Goal: Communication & Community: Answer question/provide support

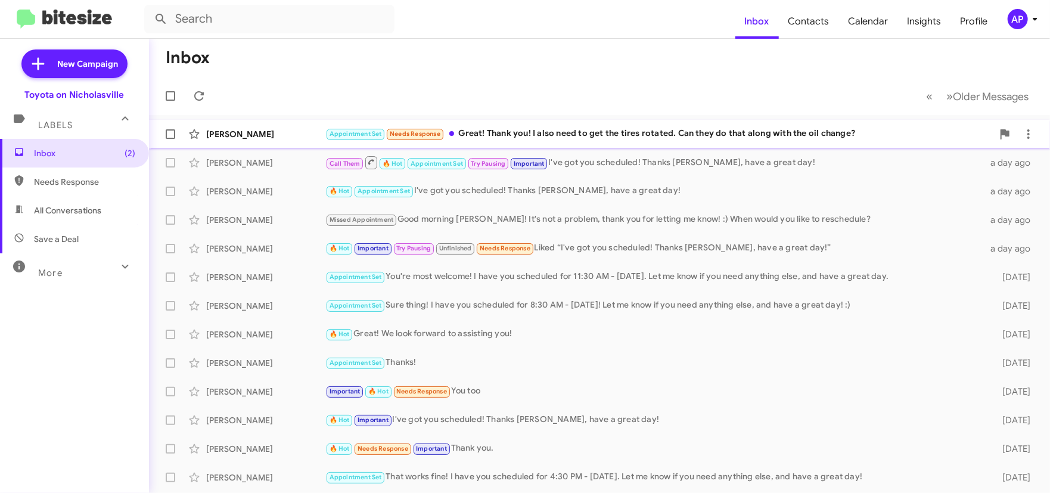
click at [557, 137] on div "Appointment Set Needs Response Great! Thank you! I also need to get the tires r…" at bounding box center [658, 134] width 667 height 14
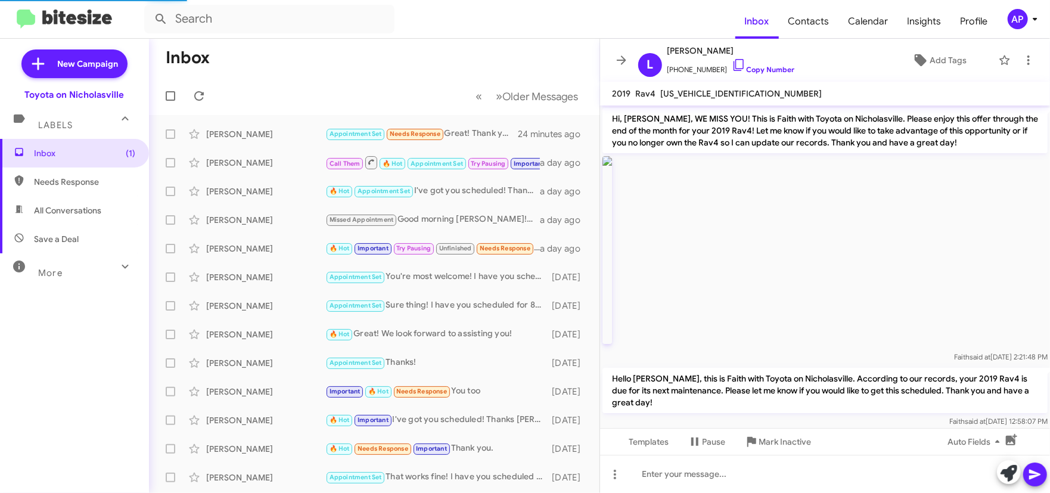
scroll to position [967, 0]
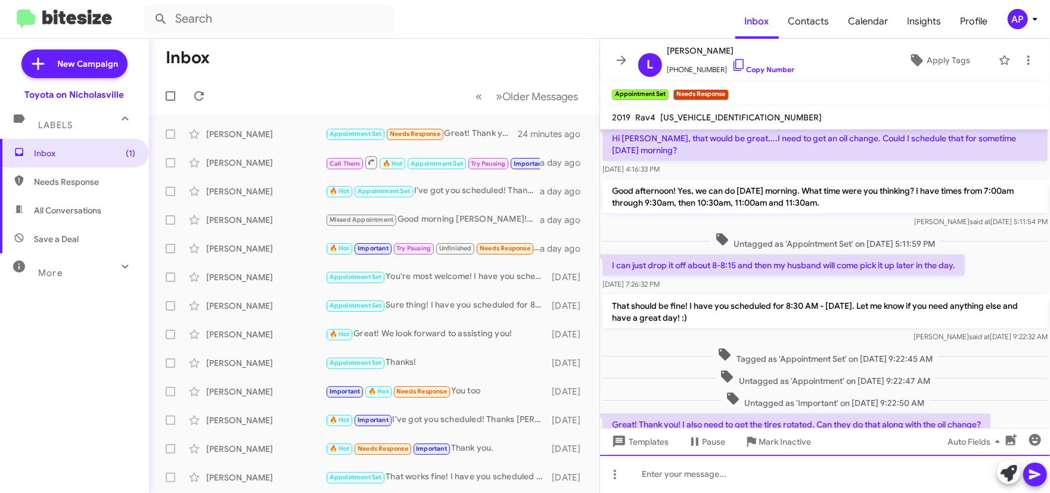
click at [719, 478] on div at bounding box center [825, 474] width 450 height 38
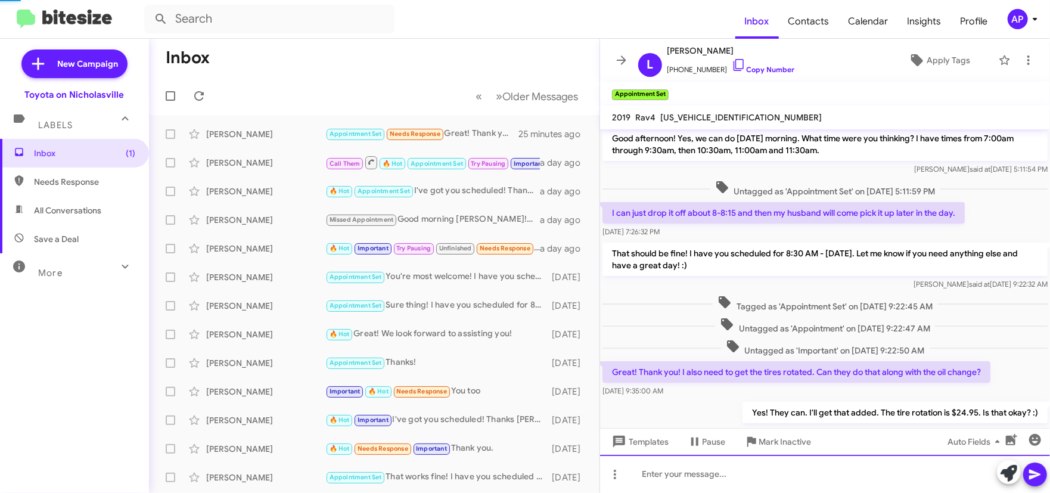
scroll to position [7846, 0]
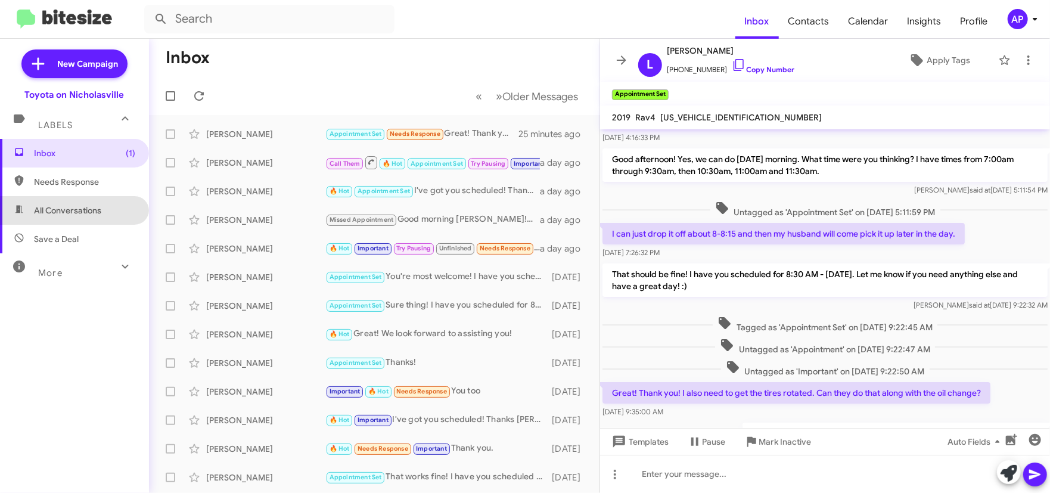
click at [99, 212] on span "All Conversations" at bounding box center [67, 210] width 67 height 12
type input "in:all-conversations"
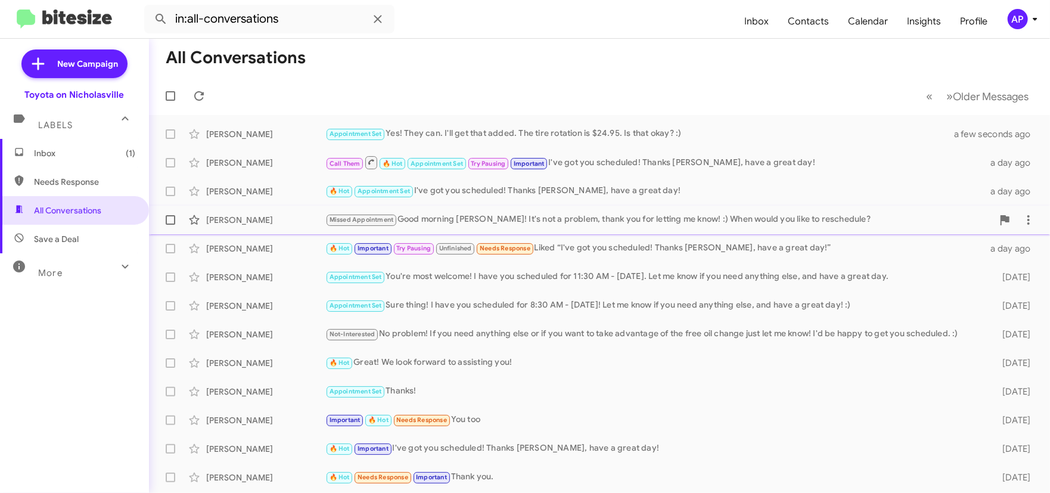
click at [536, 216] on div "Missed Appointment Good morning [PERSON_NAME]! It's not a problem, thank you fo…" at bounding box center [658, 220] width 667 height 14
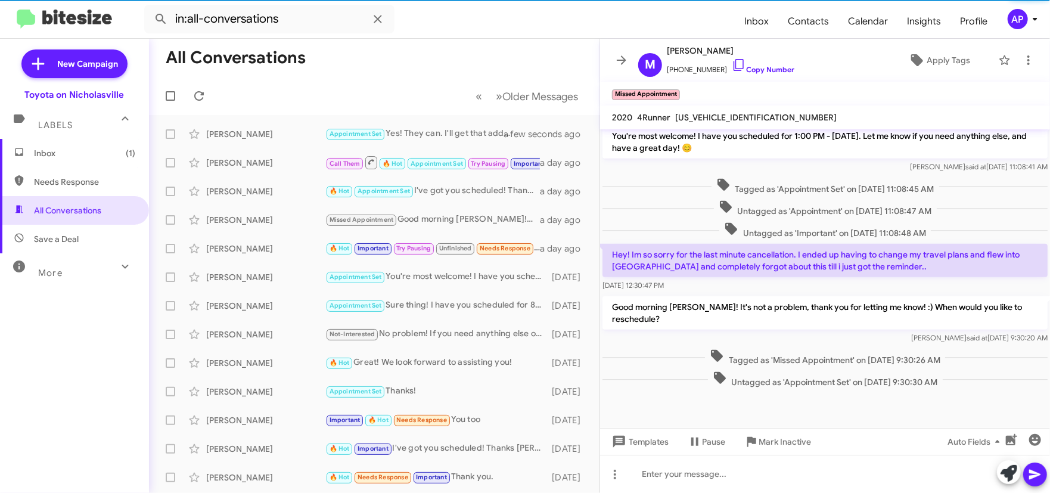
scroll to position [562, 0]
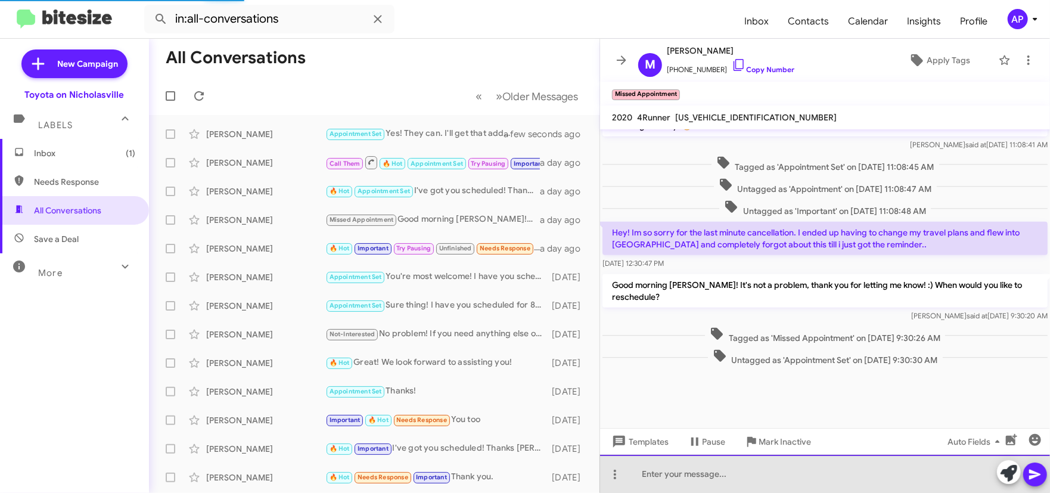
click at [710, 473] on div at bounding box center [825, 474] width 450 height 38
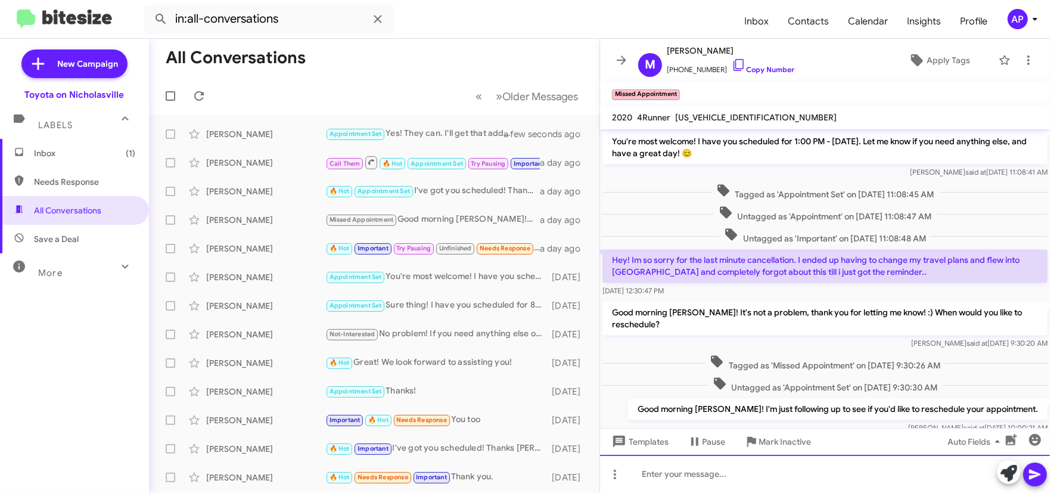
scroll to position [1563, 0]
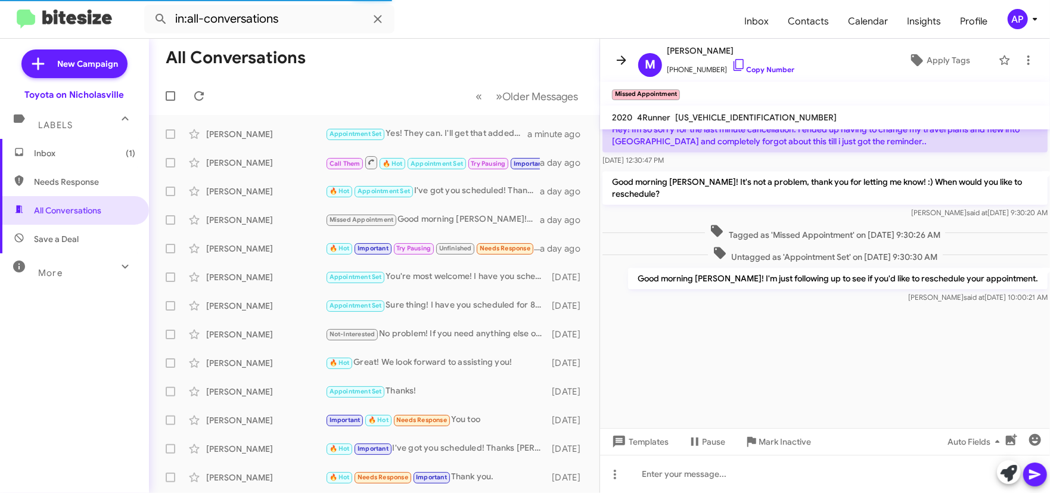
click at [620, 60] on icon at bounding box center [622, 59] width 10 height 9
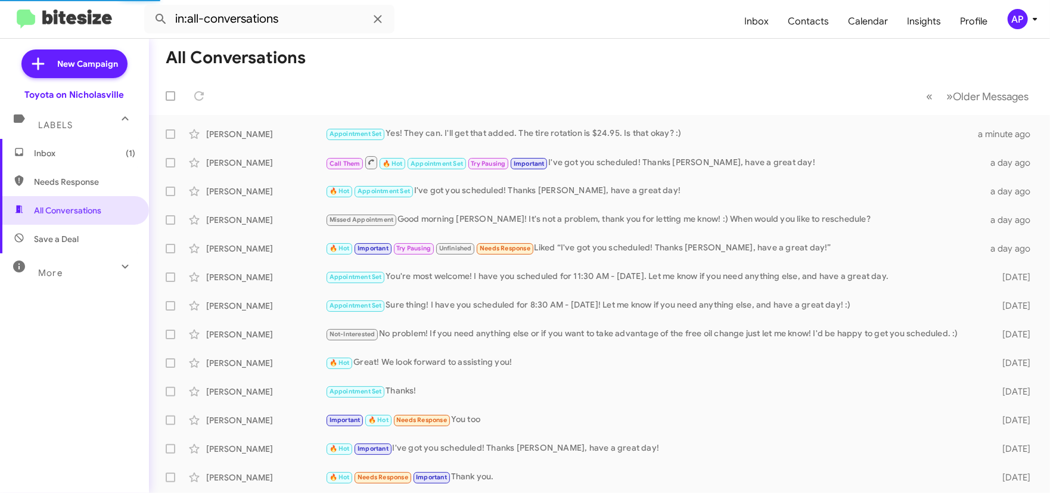
click at [35, 148] on span "Inbox (1)" at bounding box center [84, 153] width 101 height 12
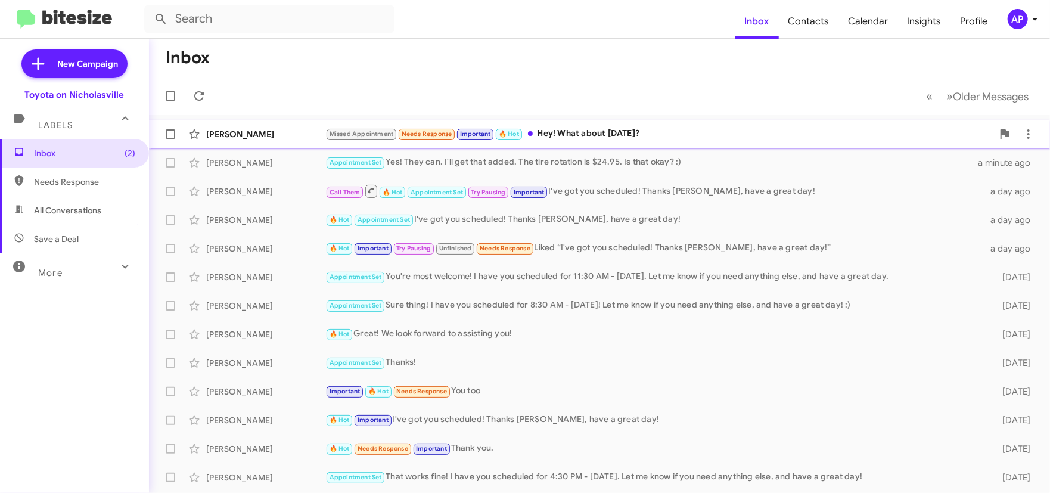
click at [586, 139] on div "Missed Appointment Needs Response Important 🔥 Hot Hey! What about [DATE]?" at bounding box center [658, 134] width 667 height 14
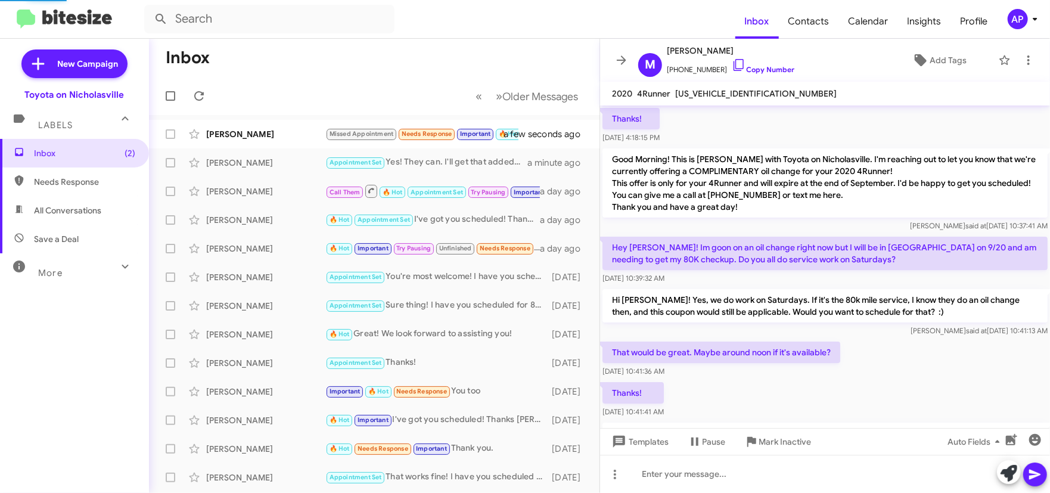
scroll to position [551, 0]
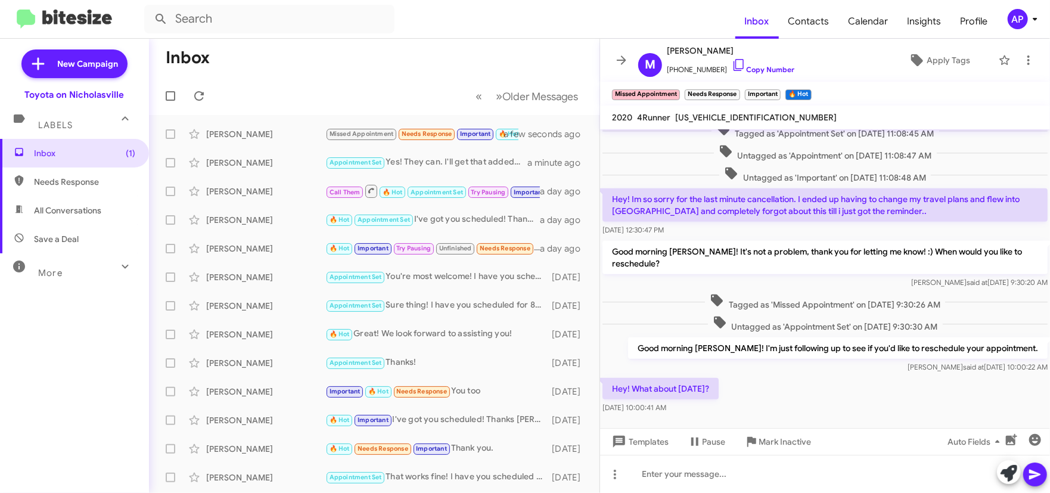
click at [716, 119] on span "[US_VEHICLE_IDENTIFICATION_NUMBER]" at bounding box center [755, 117] width 161 height 11
copy span "[US_VEHICLE_IDENTIFICATION_NUMBER]"
click at [674, 472] on div at bounding box center [825, 474] width 450 height 38
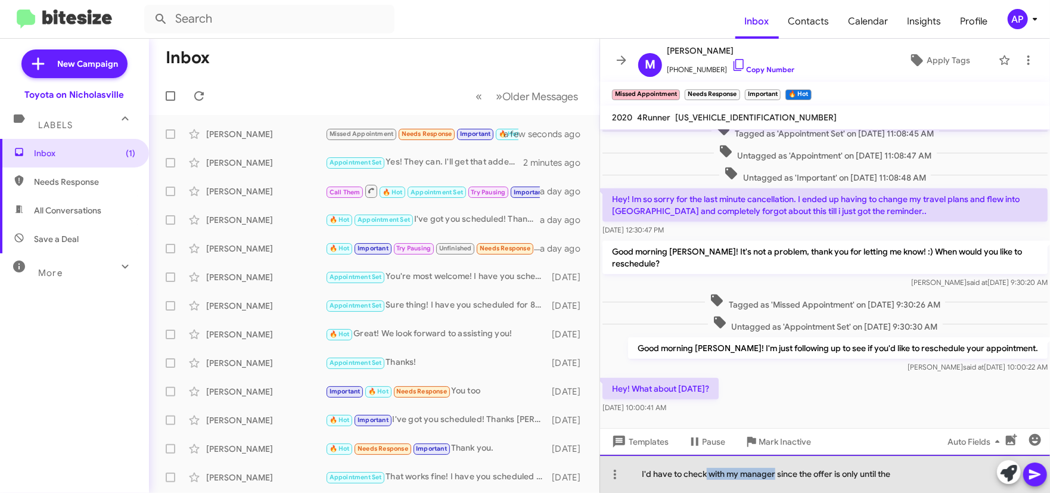
drag, startPoint x: 775, startPoint y: 477, endPoint x: 706, endPoint y: 481, distance: 69.2
click at [706, 481] on div "I'd have to check with my manager since the offer is only until the" at bounding box center [825, 474] width 450 height 38
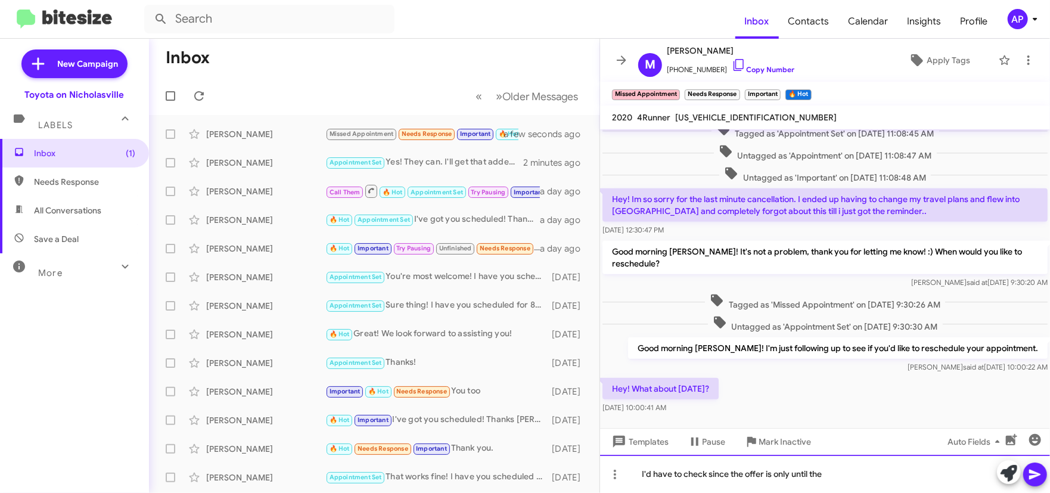
click at [866, 463] on div "I'd have to check since the offer is only until the" at bounding box center [825, 474] width 450 height 38
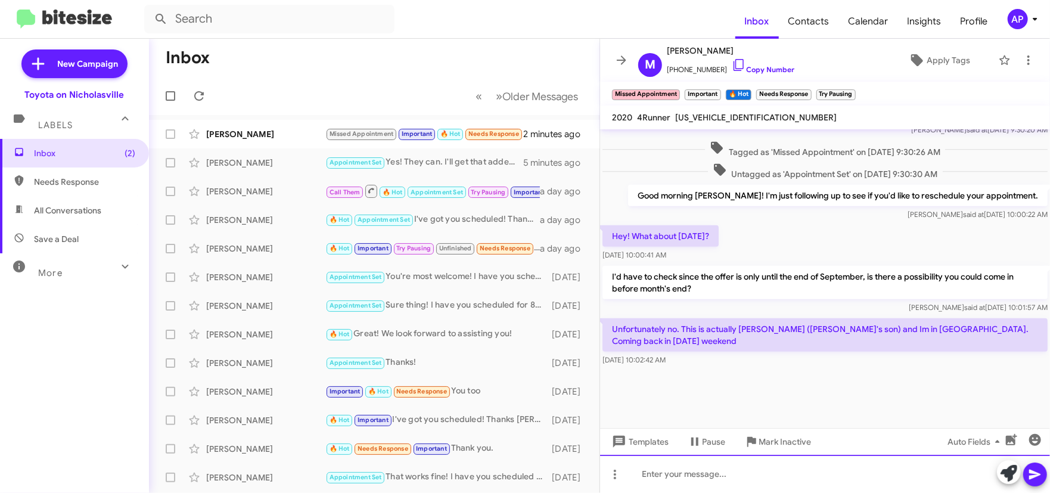
scroll to position [575, 0]
click at [298, 133] on div "[PERSON_NAME]" at bounding box center [265, 134] width 119 height 12
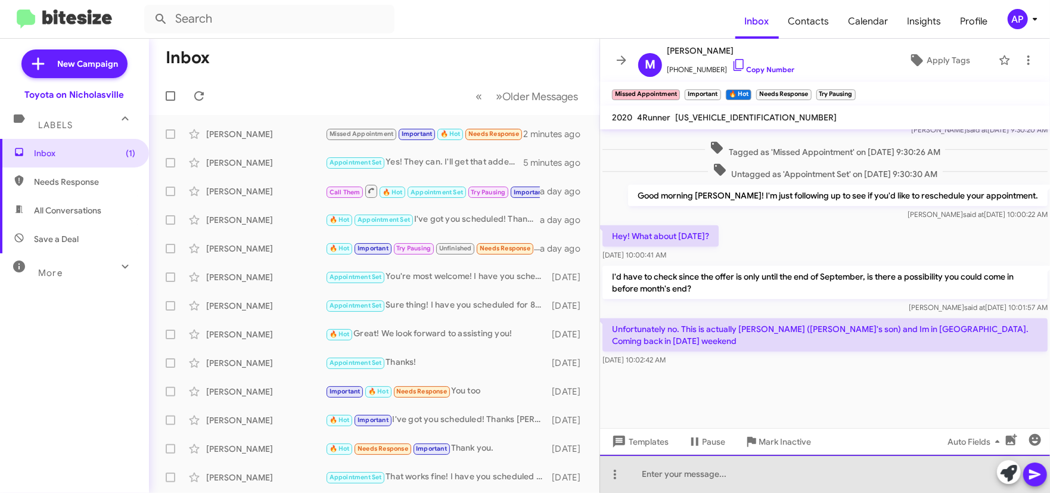
click at [701, 490] on div at bounding box center [825, 474] width 450 height 38
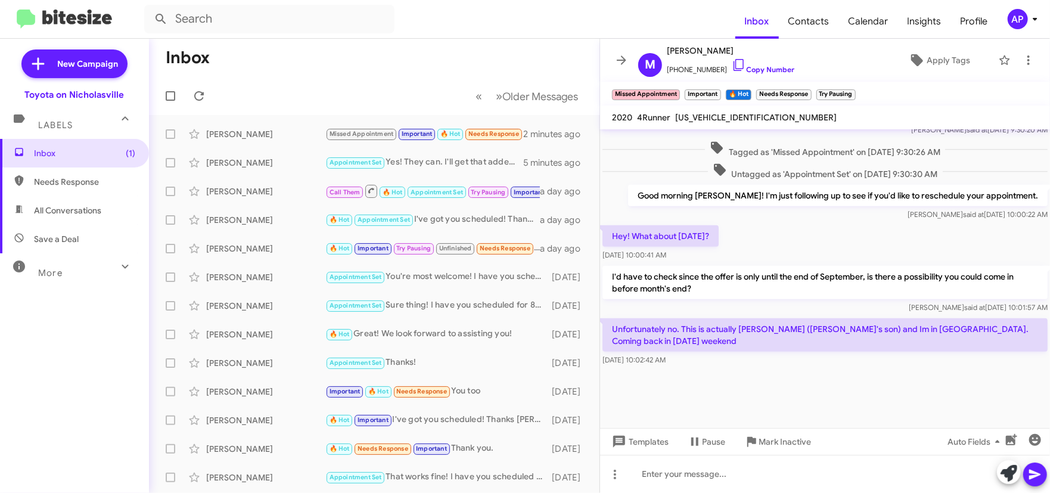
click at [718, 117] on span "[US_VEHICLE_IDENTIFICATION_NUMBER]" at bounding box center [755, 117] width 161 height 11
copy span "[US_VEHICLE_IDENTIFICATION_NUMBER]"
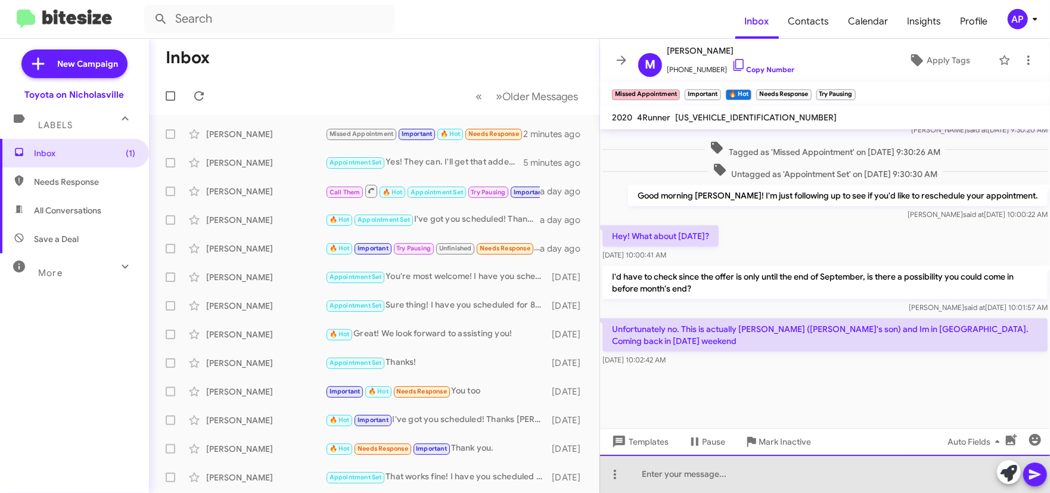
click at [676, 481] on div at bounding box center [825, 474] width 450 height 38
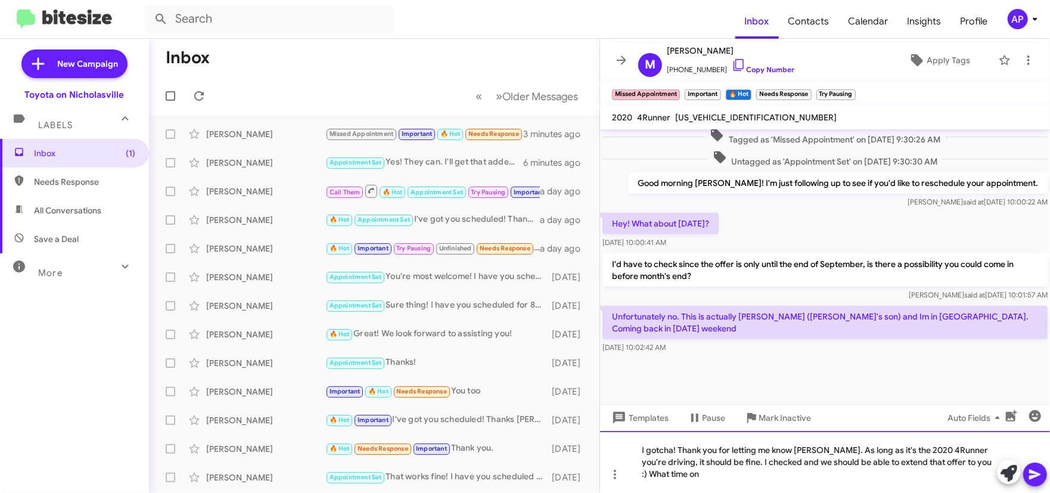
scroll to position [599, 0]
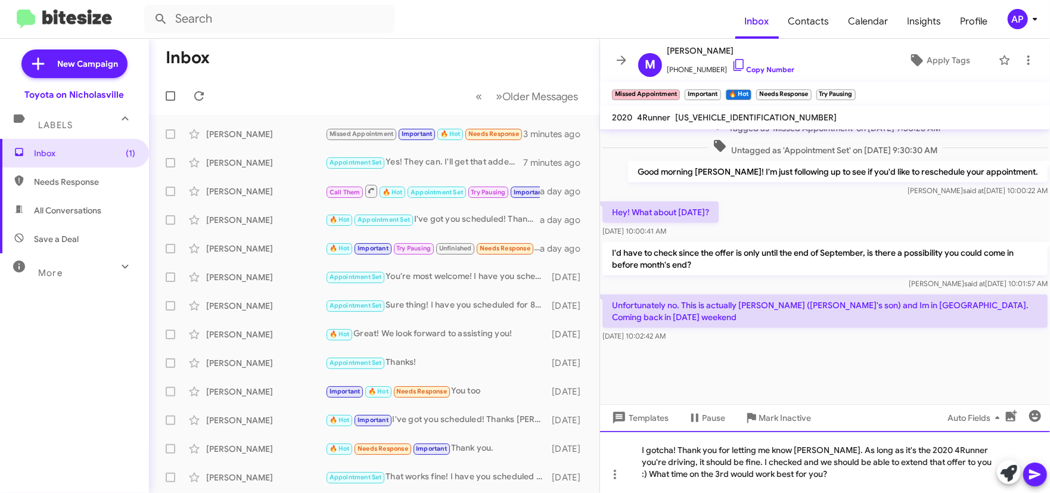
click at [807, 482] on div "I gotcha! Thank you for letting me know [PERSON_NAME]. As long as it's the 2020…" at bounding box center [825, 462] width 450 height 62
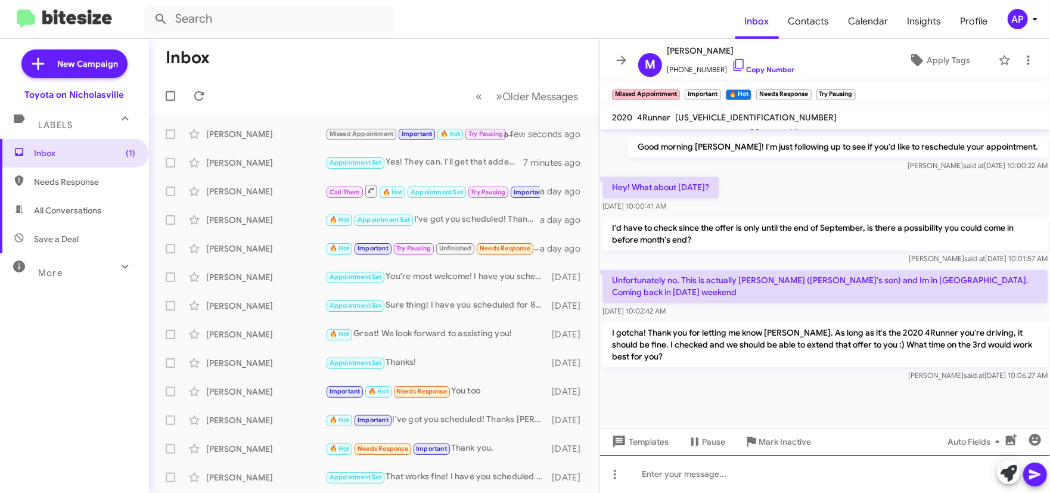
scroll to position [1628, 0]
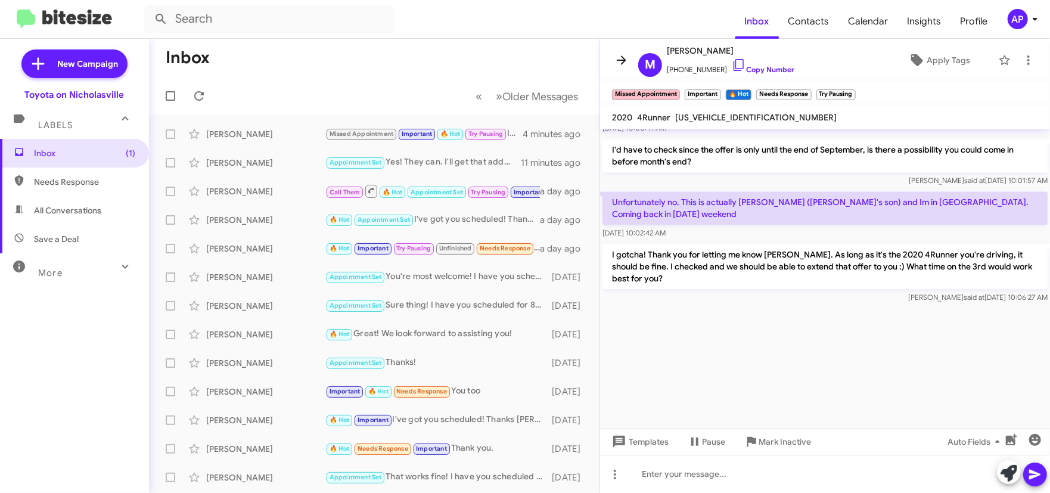
click at [615, 59] on icon at bounding box center [621, 60] width 14 height 14
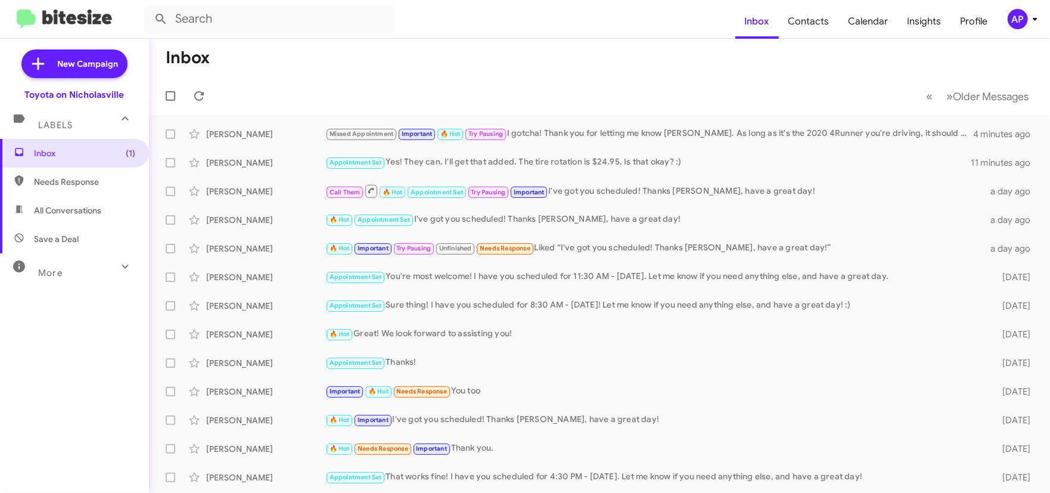
click at [75, 201] on span "All Conversations" at bounding box center [74, 210] width 149 height 29
type input "in:all-conversations"
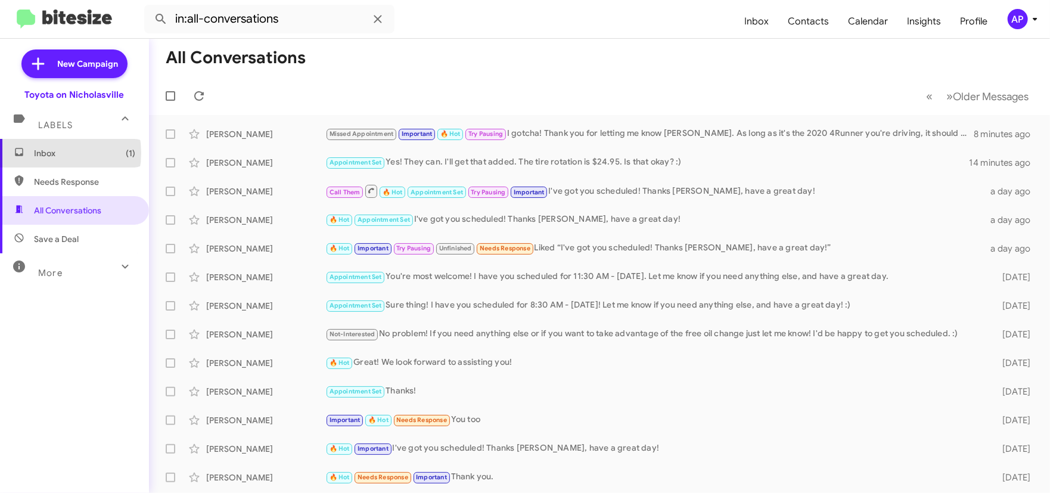
click at [52, 153] on span "Inbox (1)" at bounding box center [84, 153] width 101 height 12
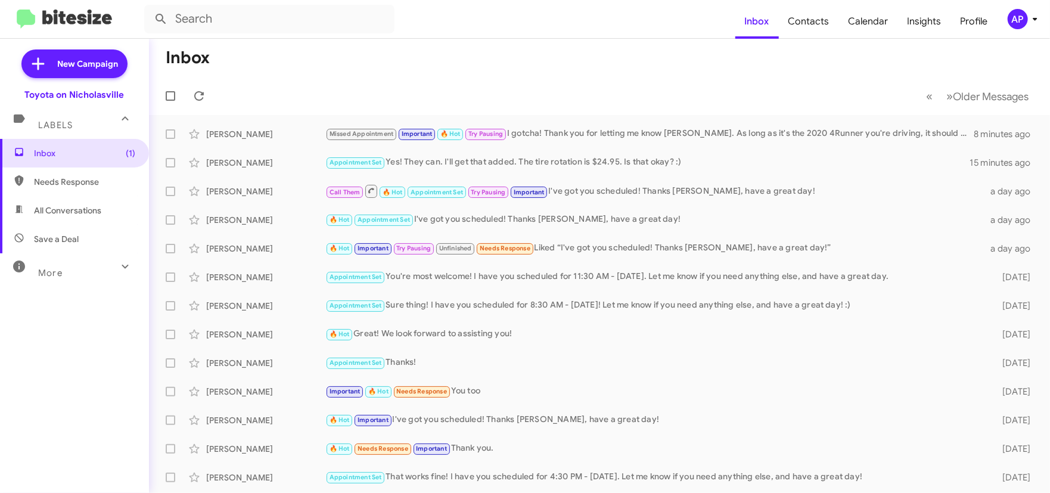
click at [62, 211] on span "All Conversations" at bounding box center [67, 210] width 67 height 12
type input "in:all-conversations"
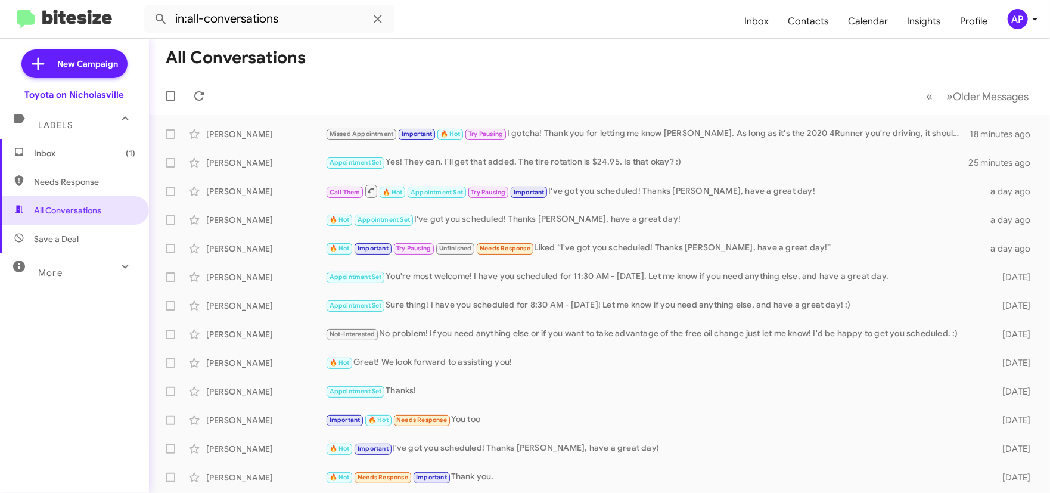
click at [99, 151] on span "Inbox (1)" at bounding box center [84, 153] width 101 height 12
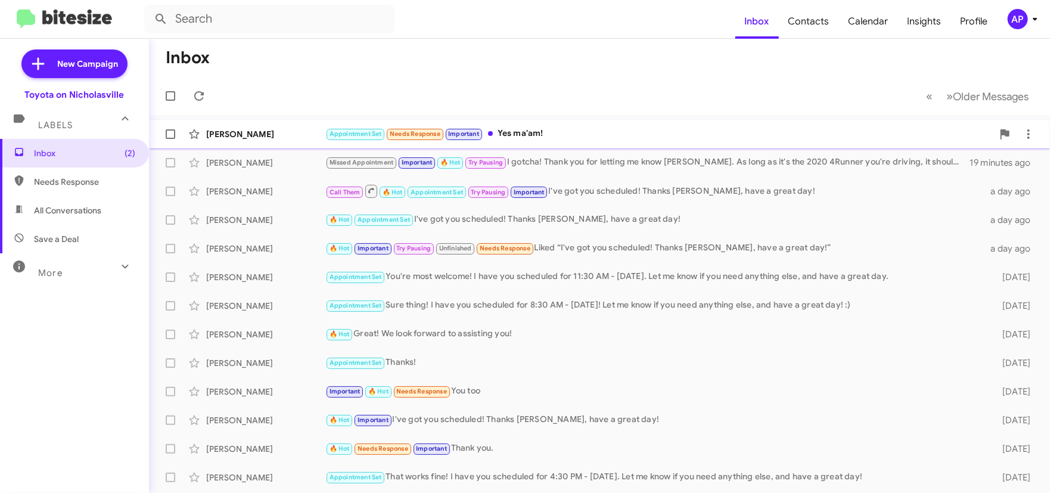
click at [618, 129] on div "Appointment Set Needs Response Important Yes ma'am!" at bounding box center [658, 134] width 667 height 14
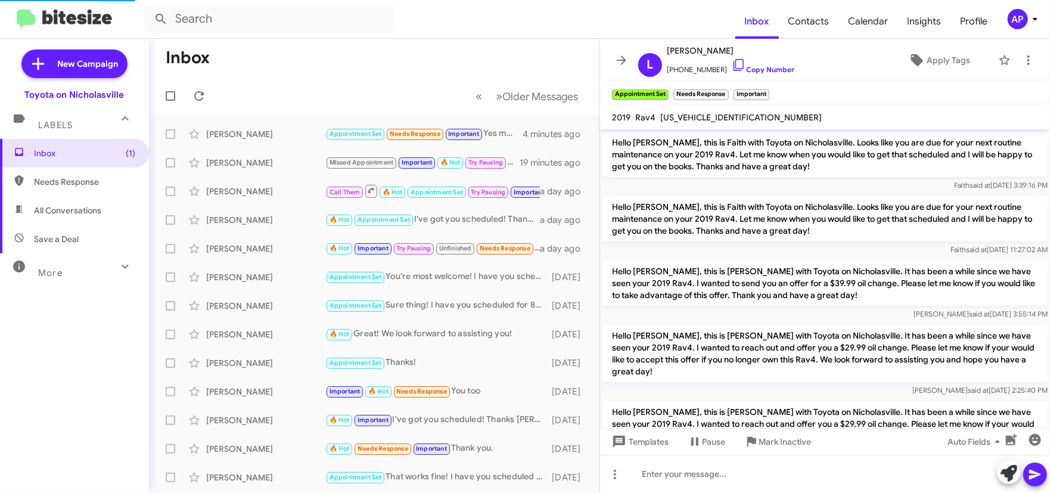
scroll to position [772, 0]
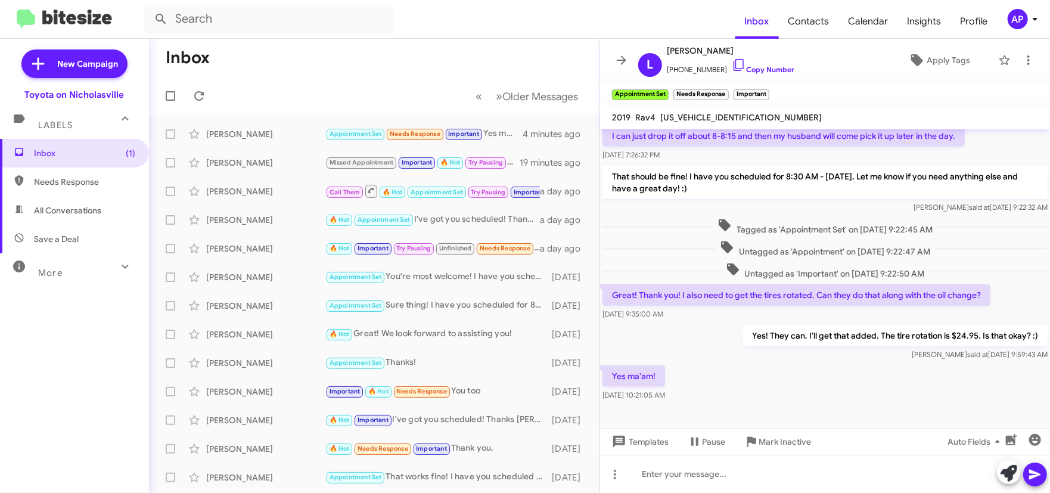
click at [705, 116] on span "[US_VEHICLE_IDENTIFICATION_NUMBER]" at bounding box center [740, 117] width 161 height 11
copy span "[US_VEHICLE_IDENTIFICATION_NUMBER]"
click at [692, 476] on div at bounding box center [825, 474] width 450 height 38
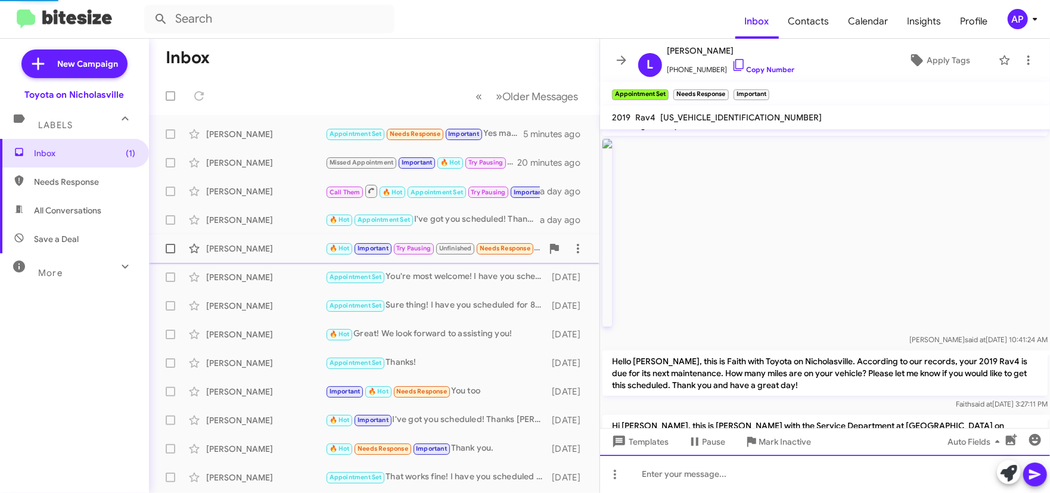
scroll to position [3642, 0]
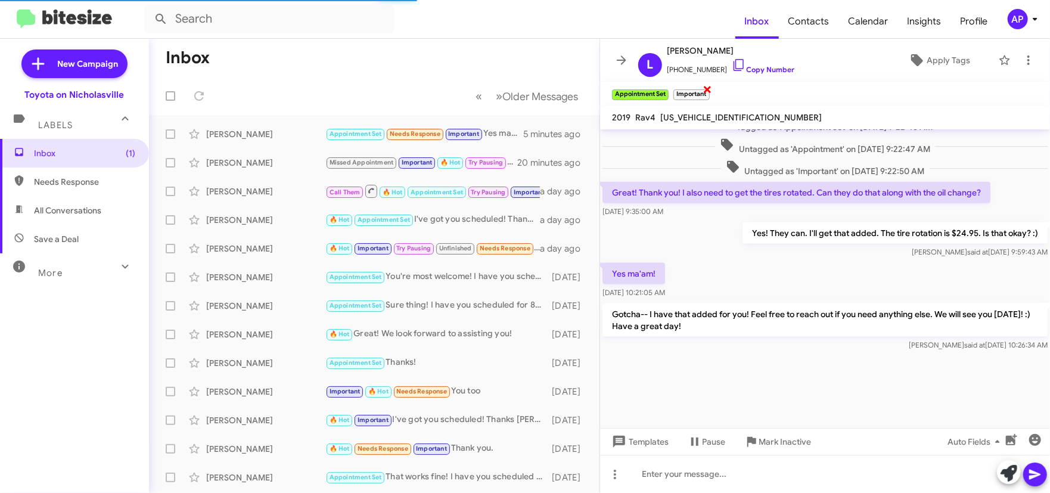
click at [707, 92] on span "×" at bounding box center [708, 89] width 10 height 14
click at [620, 61] on icon at bounding box center [621, 60] width 14 height 14
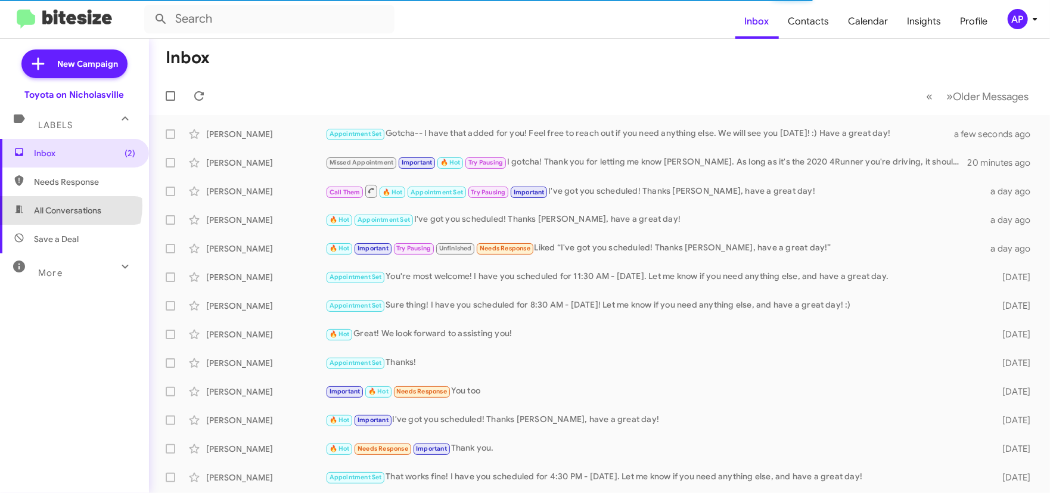
click at [66, 206] on span "All Conversations" at bounding box center [67, 210] width 67 height 12
type input "in:all-conversations"
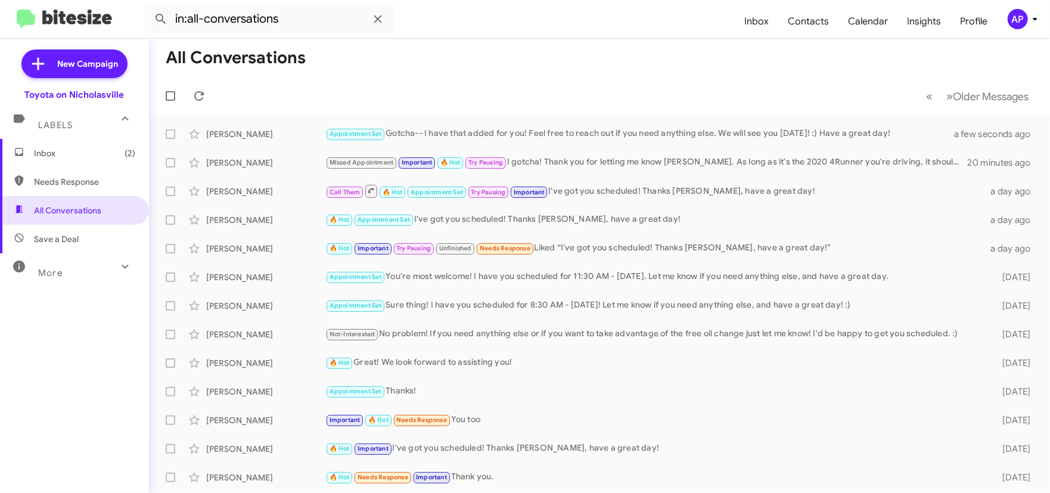
click at [456, 62] on mat-toolbar-row "All Conversations" at bounding box center [599, 58] width 901 height 38
click at [79, 149] on span "Inbox (2)" at bounding box center [84, 153] width 101 height 12
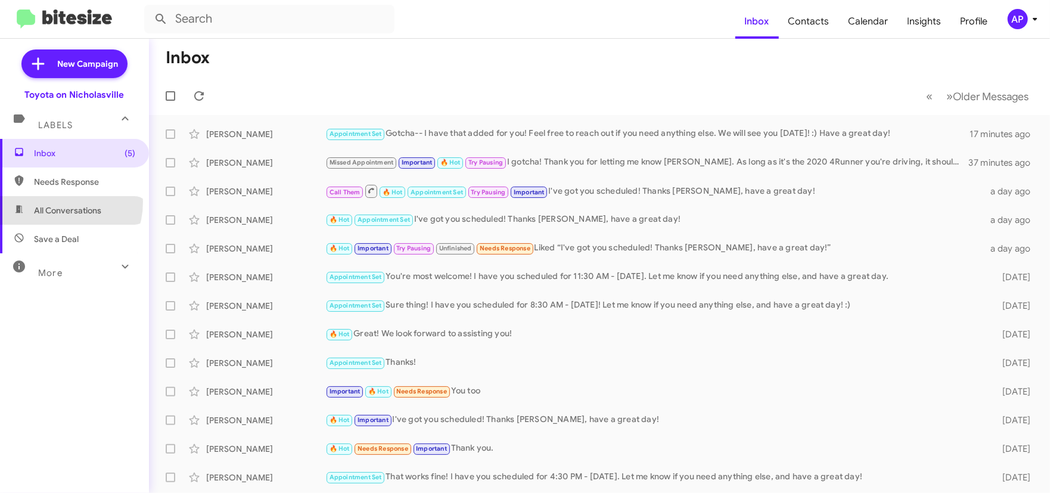
click at [54, 201] on span "All Conversations" at bounding box center [74, 210] width 149 height 29
type input "in:all-conversations"
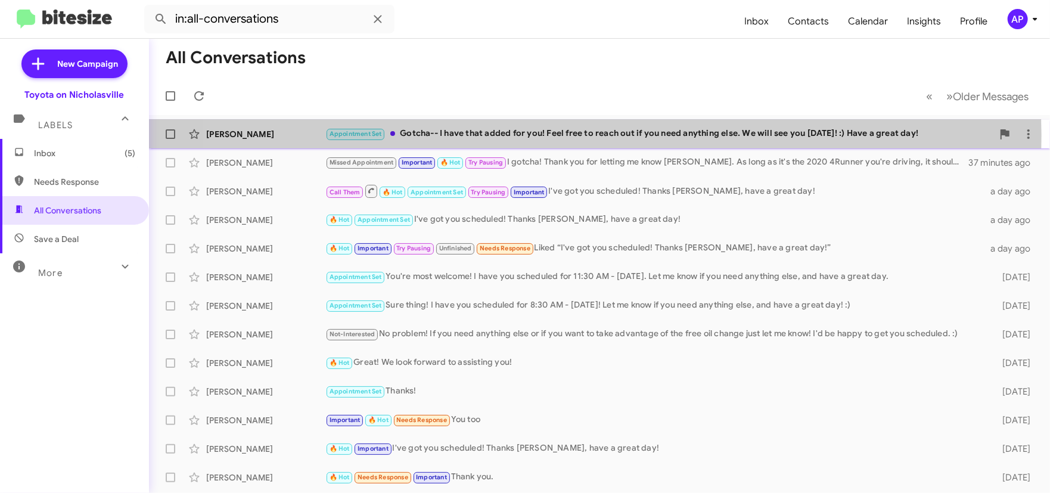
click at [546, 135] on div "Appointment Set Gotcha-- I have that added for you! Feel free to reach out if y…" at bounding box center [658, 134] width 667 height 14
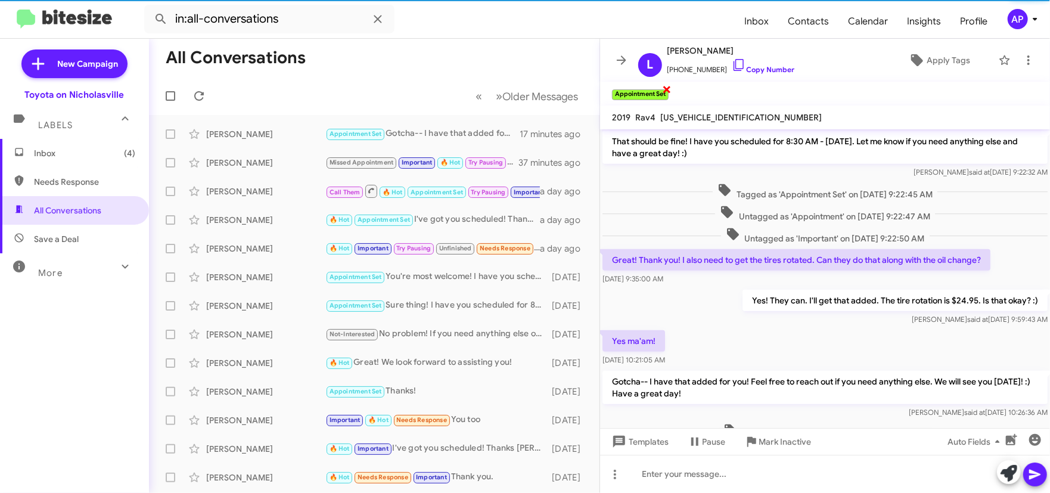
scroll to position [658, 0]
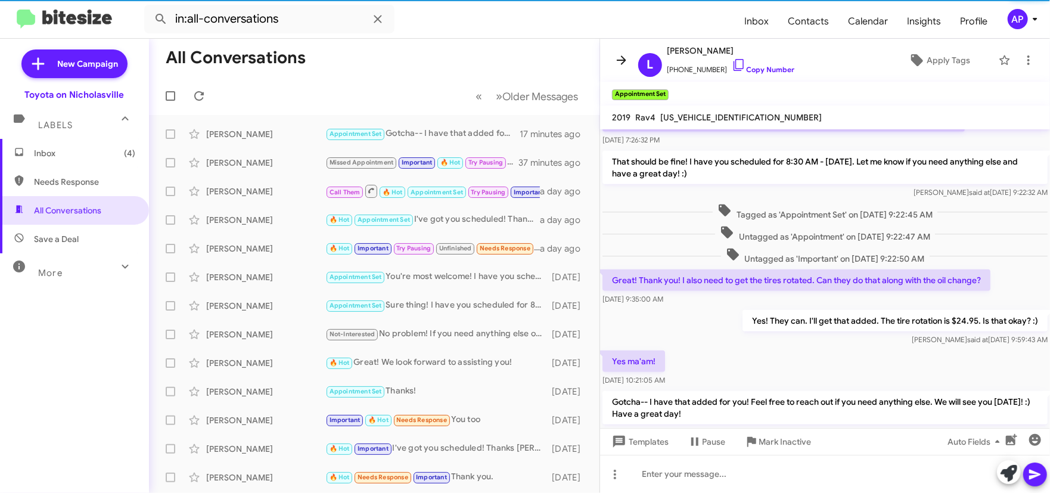
click at [612, 60] on span at bounding box center [622, 60] width 24 height 14
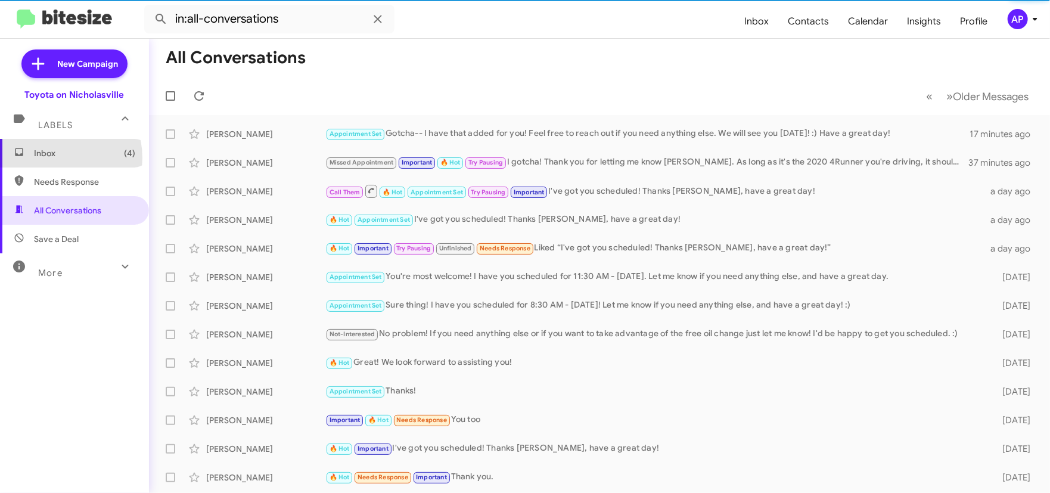
click at [53, 158] on span "Inbox (4)" at bounding box center [84, 153] width 101 height 12
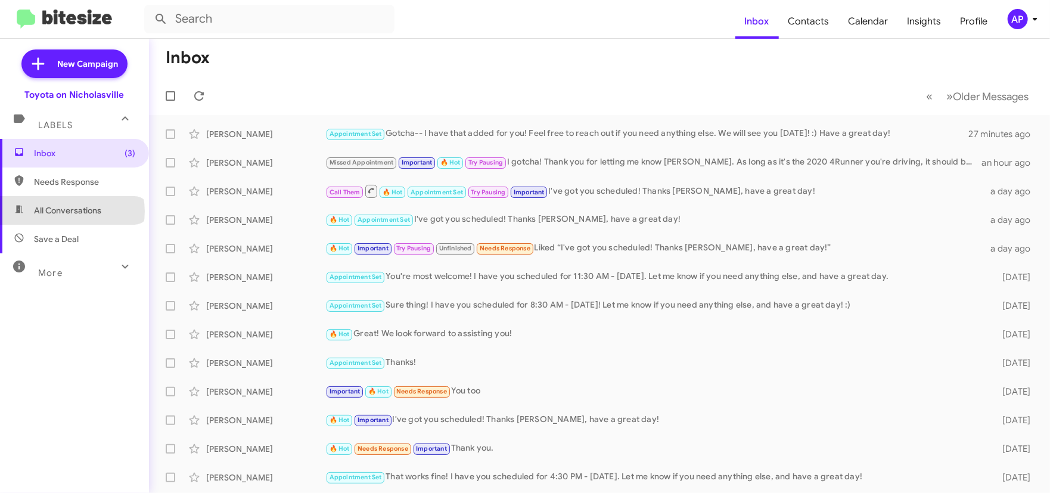
click at [71, 211] on span "All Conversations" at bounding box center [67, 210] width 67 height 12
type input "in:all-conversations"
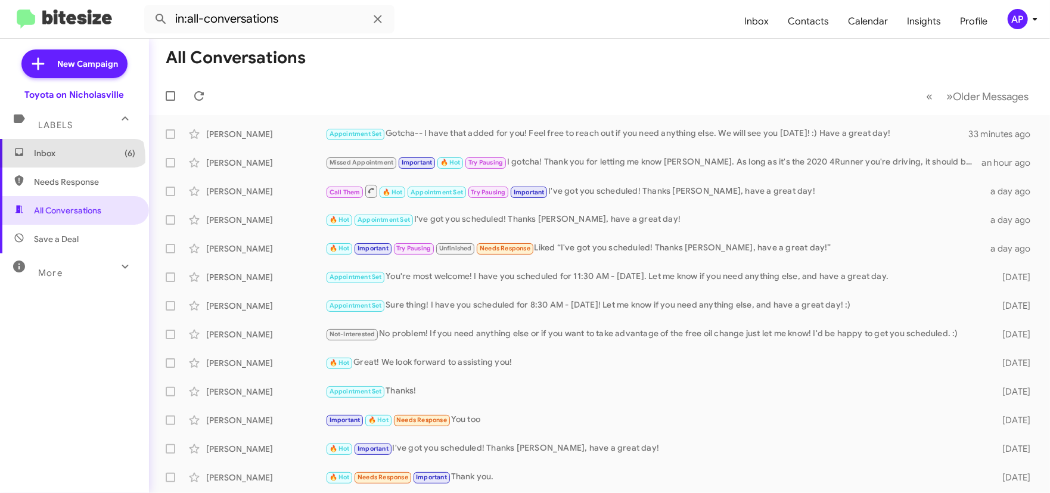
click at [71, 158] on span "Inbox (6)" at bounding box center [84, 153] width 101 height 12
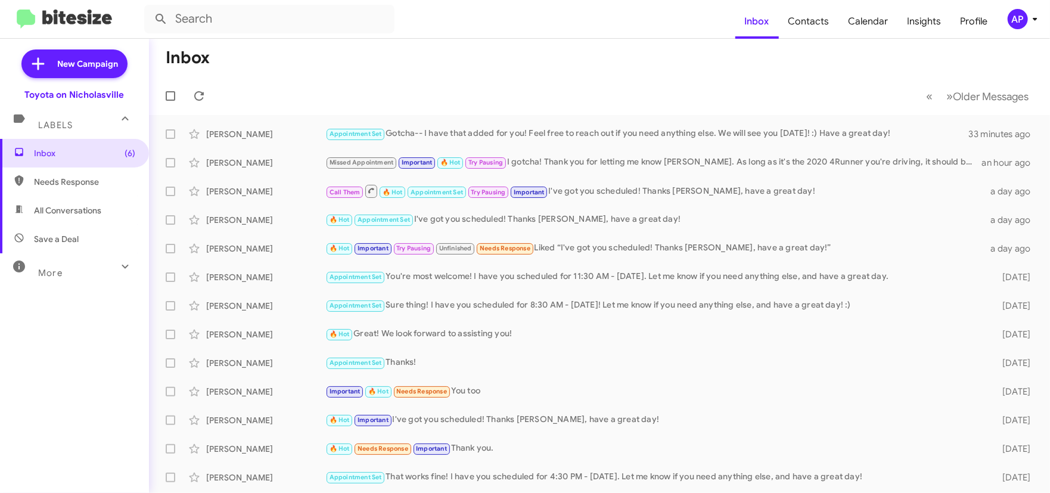
click at [67, 211] on span "All Conversations" at bounding box center [67, 210] width 67 height 12
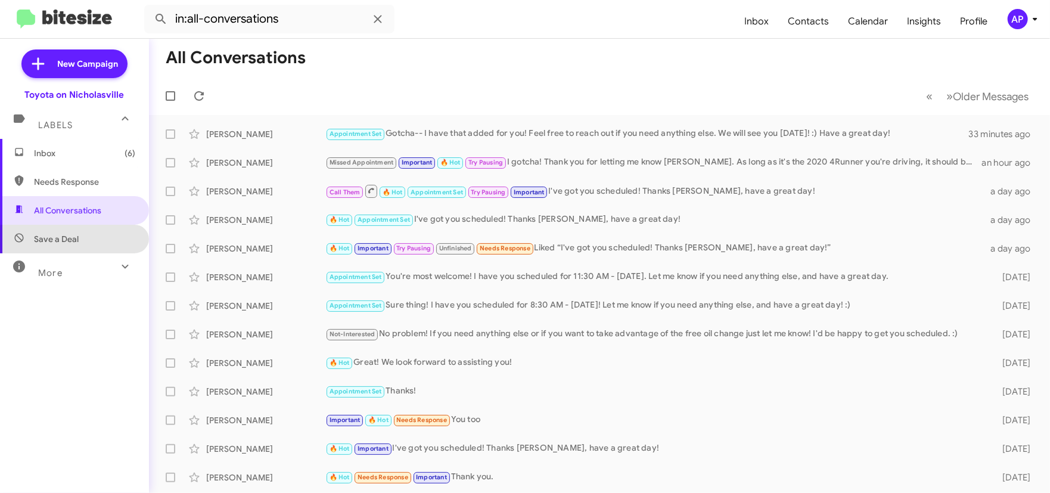
click at [74, 244] on span "Save a Deal" at bounding box center [56, 239] width 45 height 12
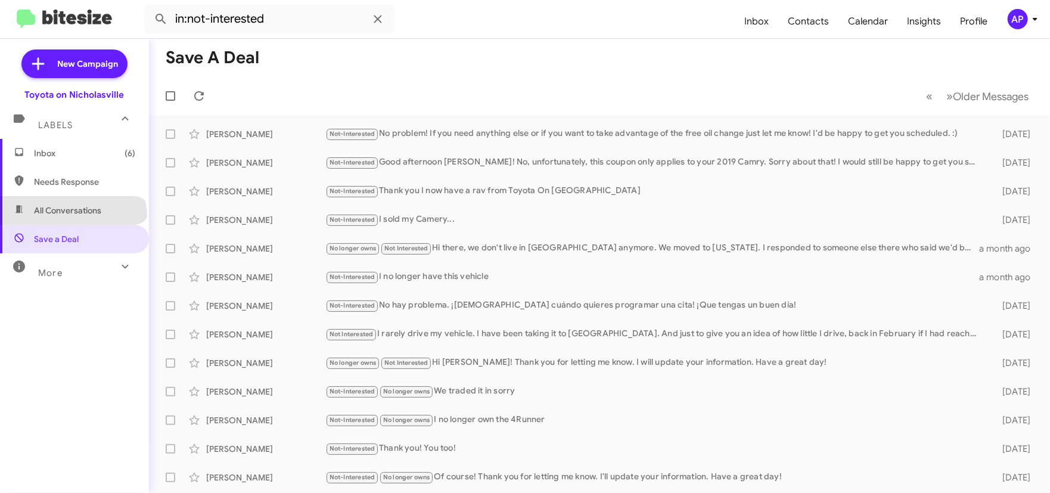
click at [72, 217] on span "All Conversations" at bounding box center [74, 210] width 149 height 29
type input "in:all-conversations"
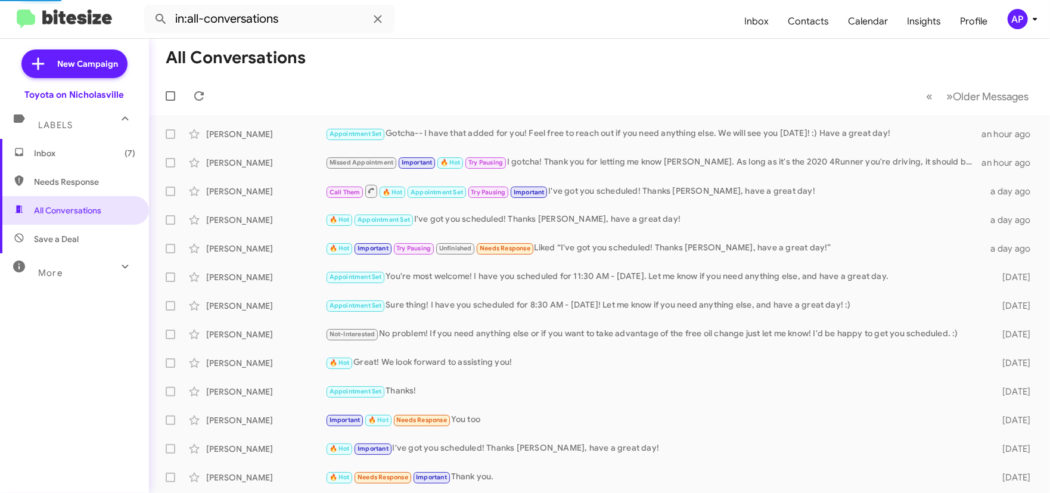
click at [71, 154] on span "Inbox (7)" at bounding box center [84, 153] width 101 height 12
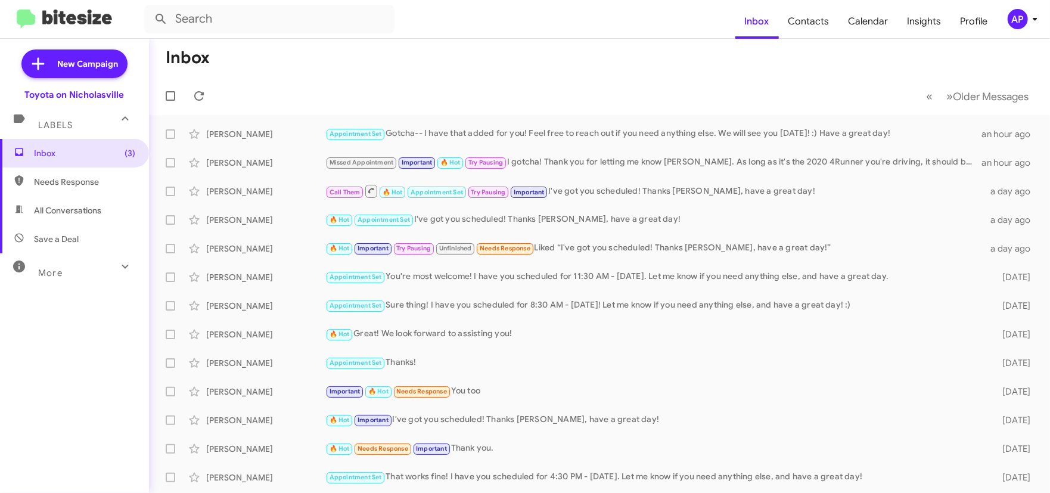
click at [73, 215] on span "All Conversations" at bounding box center [67, 210] width 67 height 12
type input "in:all-conversations"
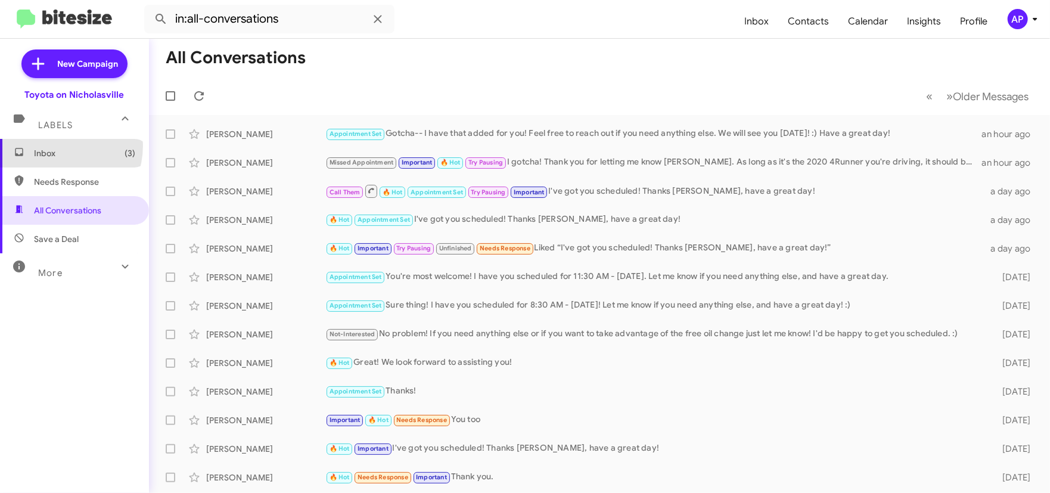
click at [52, 145] on span "Inbox (3)" at bounding box center [74, 153] width 149 height 29
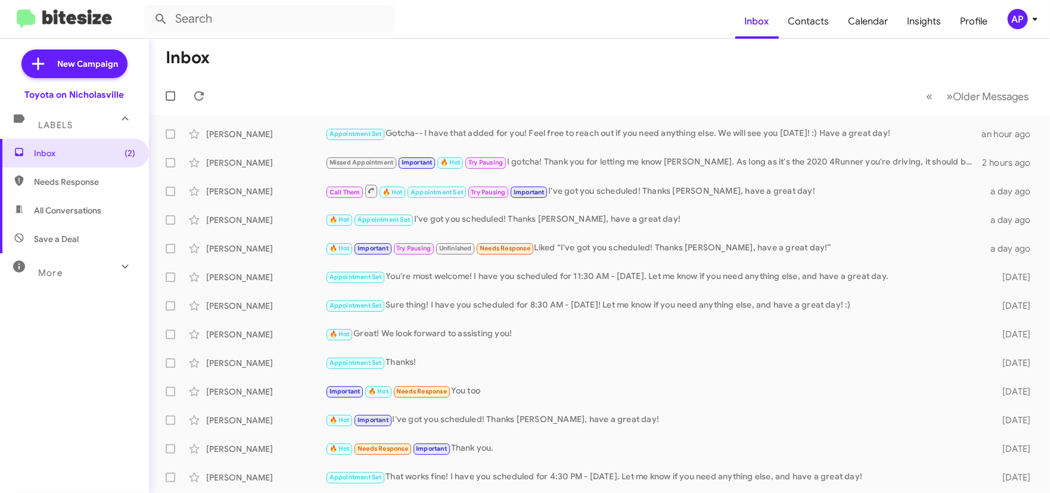
click at [54, 208] on span "All Conversations" at bounding box center [67, 210] width 67 height 12
type input "in:all-conversations"
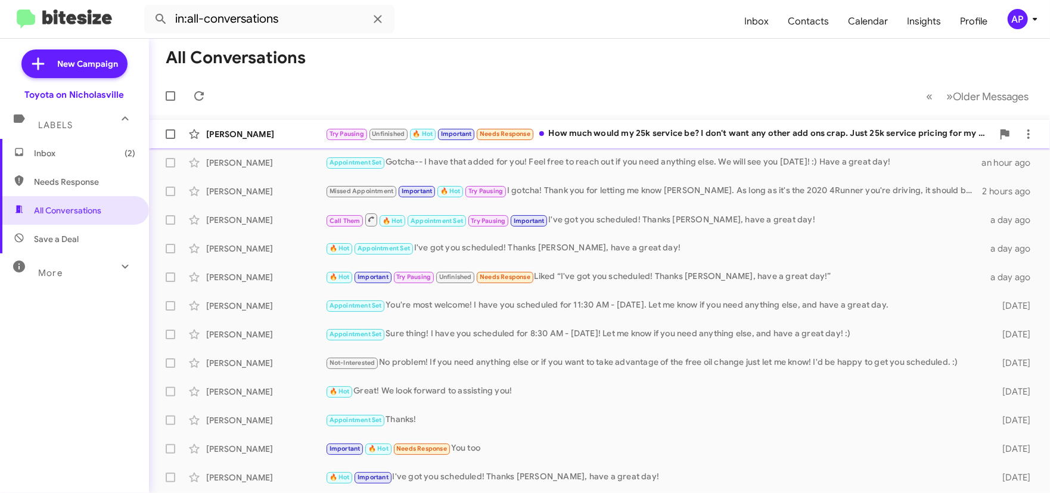
click at [612, 133] on div "Try Pausing Unfinished 🔥 Hot Important Needs Response How much would my 25k ser…" at bounding box center [658, 134] width 667 height 14
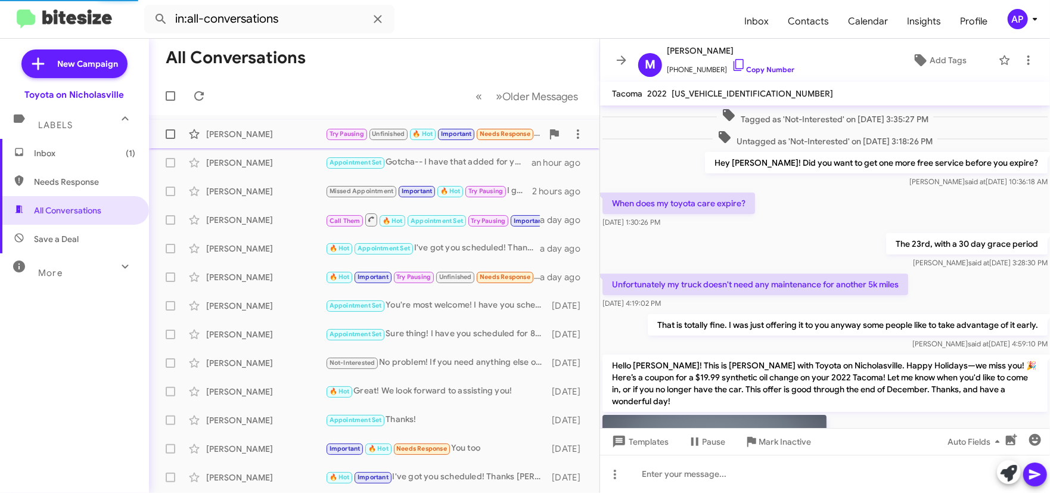
scroll to position [1323, 0]
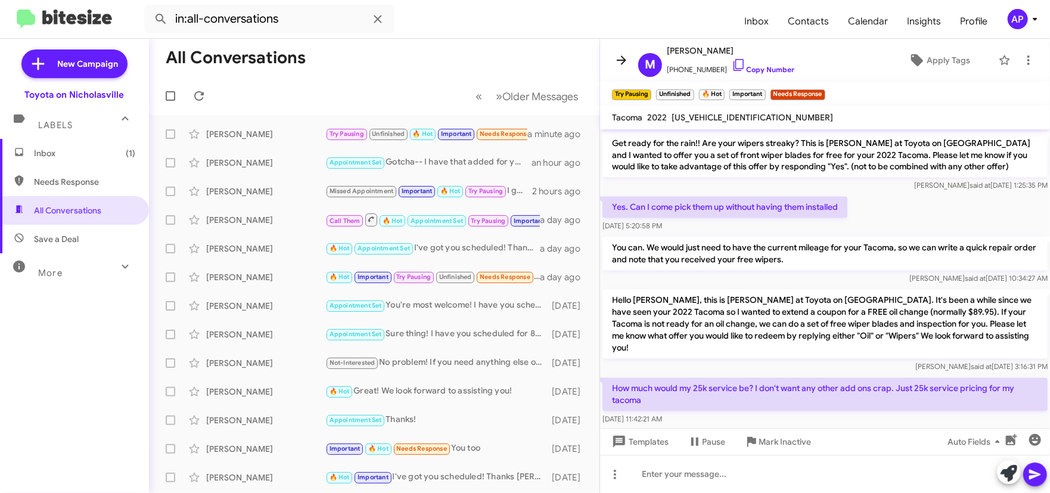
click at [615, 60] on icon at bounding box center [621, 60] width 14 height 14
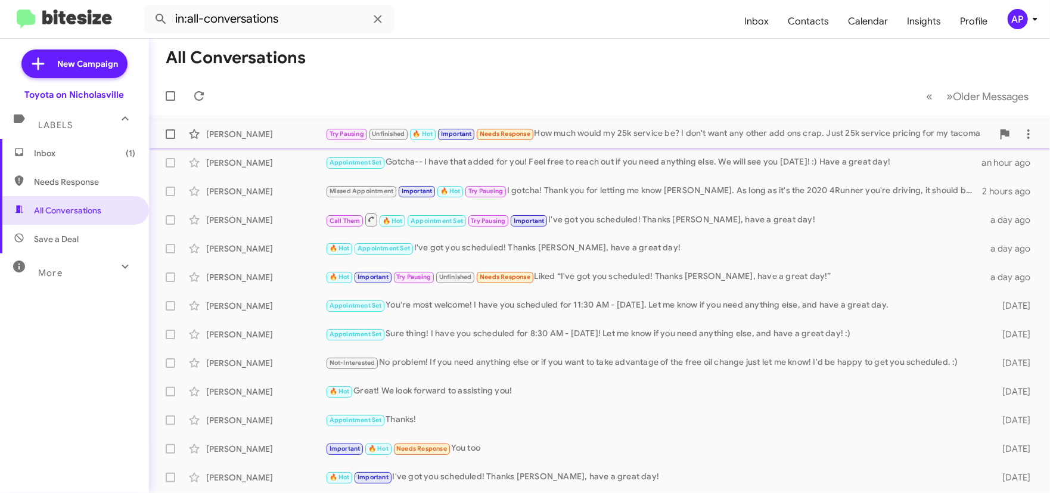
click at [168, 129] on span at bounding box center [171, 134] width 10 height 10
click at [170, 139] on input "checkbox" at bounding box center [170, 139] width 1 height 1
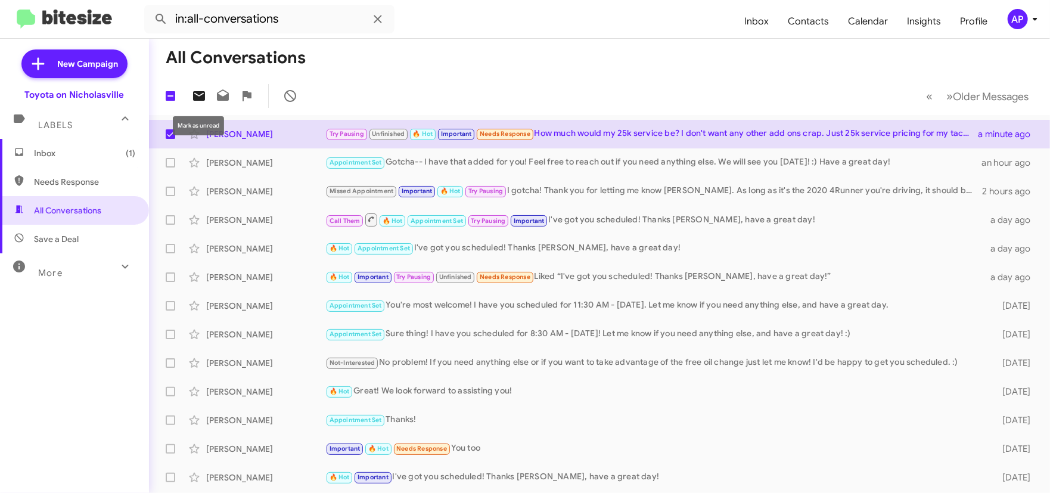
click at [203, 99] on icon at bounding box center [199, 96] width 12 height 10
click at [169, 133] on span at bounding box center [171, 134] width 10 height 10
click at [170, 139] on input "checkbox" at bounding box center [170, 139] width 1 height 1
checkbox input "false"
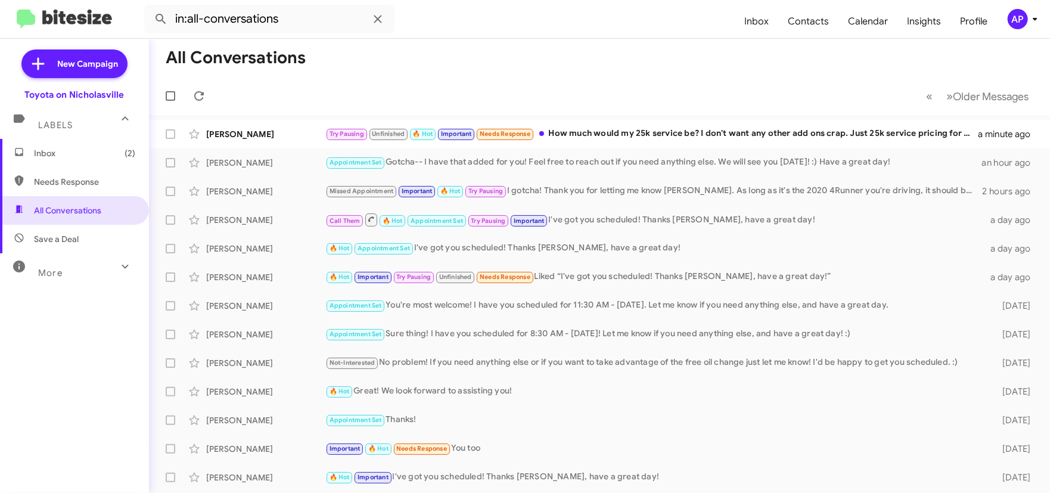
click at [81, 154] on span "Inbox (2)" at bounding box center [84, 153] width 101 height 12
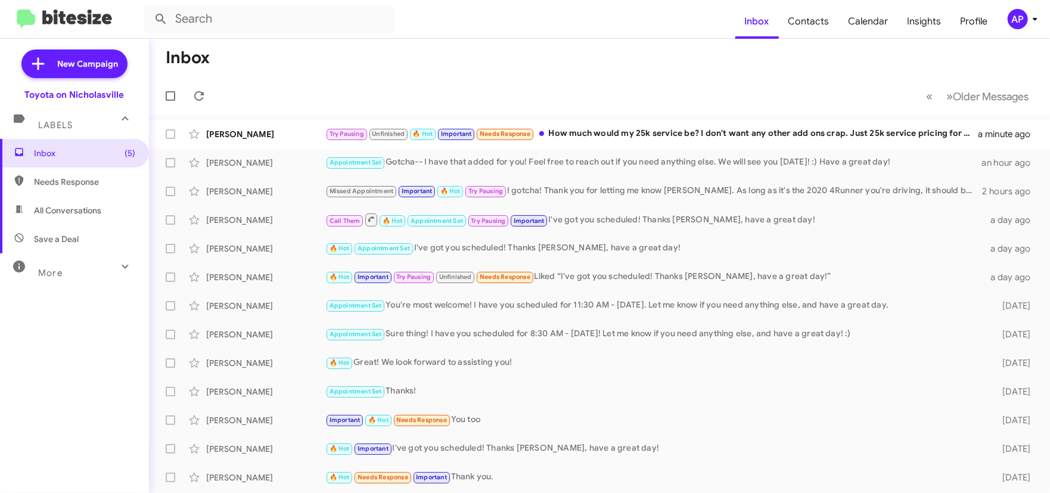
click at [554, 42] on mat-toolbar-row "Inbox" at bounding box center [599, 58] width 901 height 38
click at [82, 219] on span "All Conversations" at bounding box center [74, 210] width 149 height 29
type input "in:all-conversations"
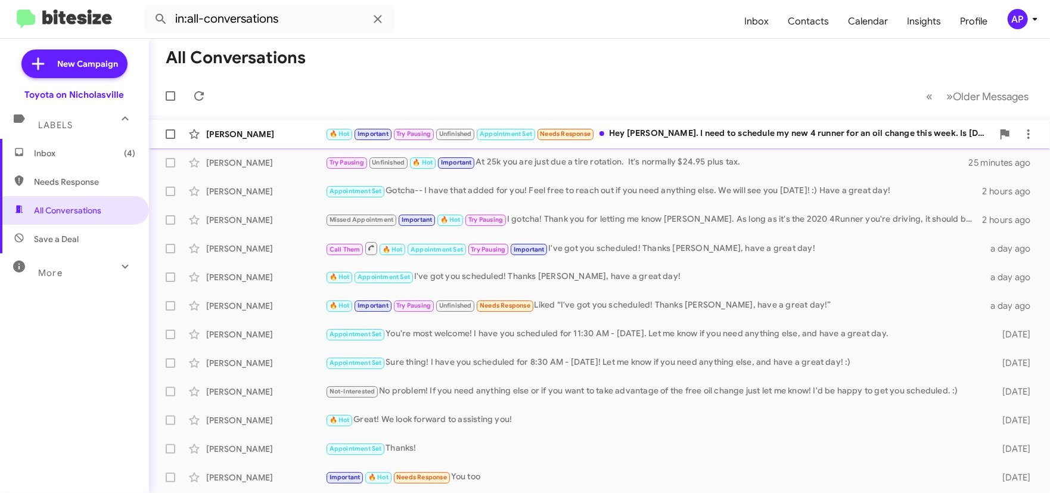
click at [681, 137] on div "🔥 Hot Important Try Pausing Unfinished Appointment Set Needs Response Hey [PERS…" at bounding box center [658, 134] width 667 height 14
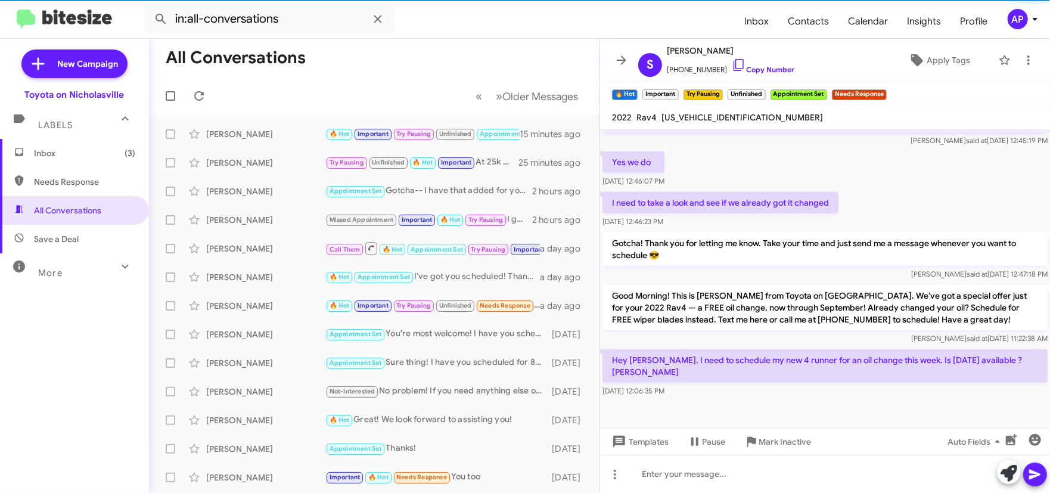
scroll to position [774, 0]
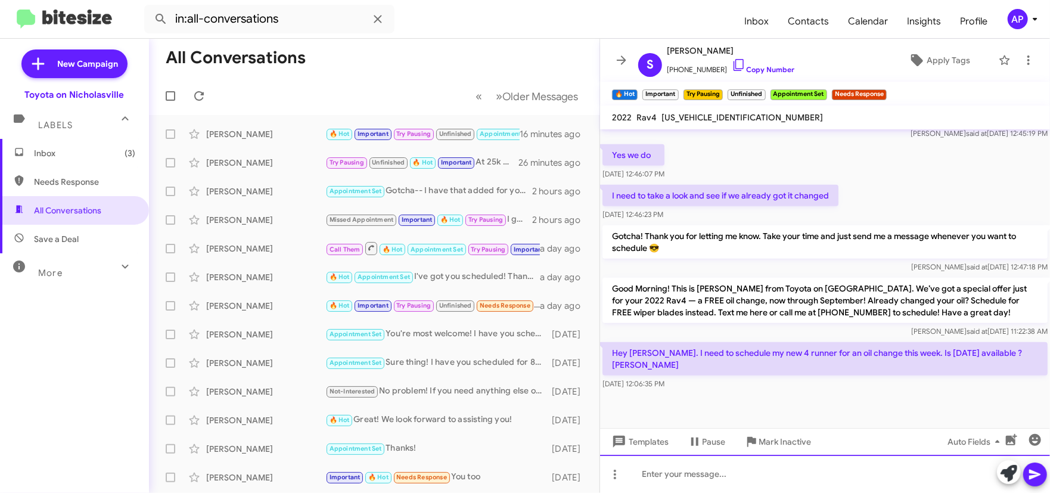
click at [704, 466] on div at bounding box center [825, 474] width 450 height 38
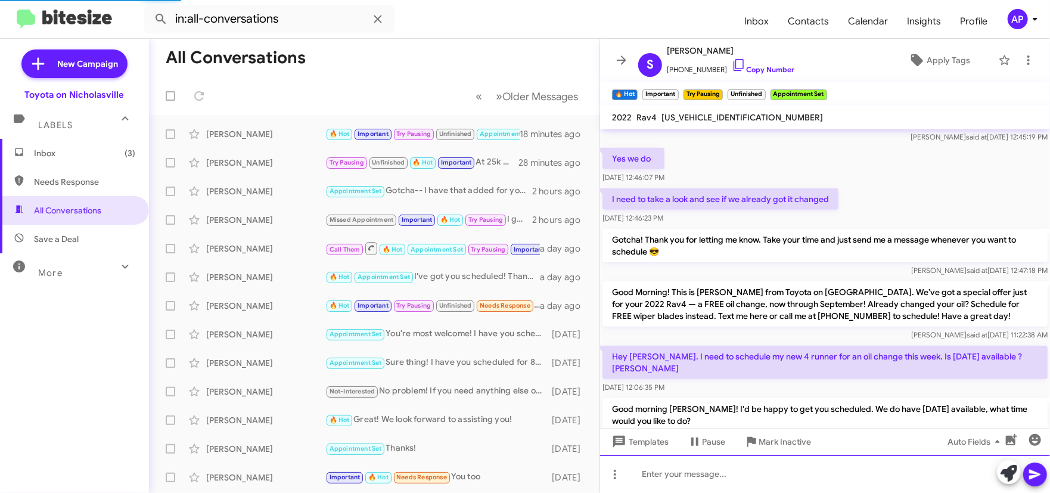
scroll to position [853, 0]
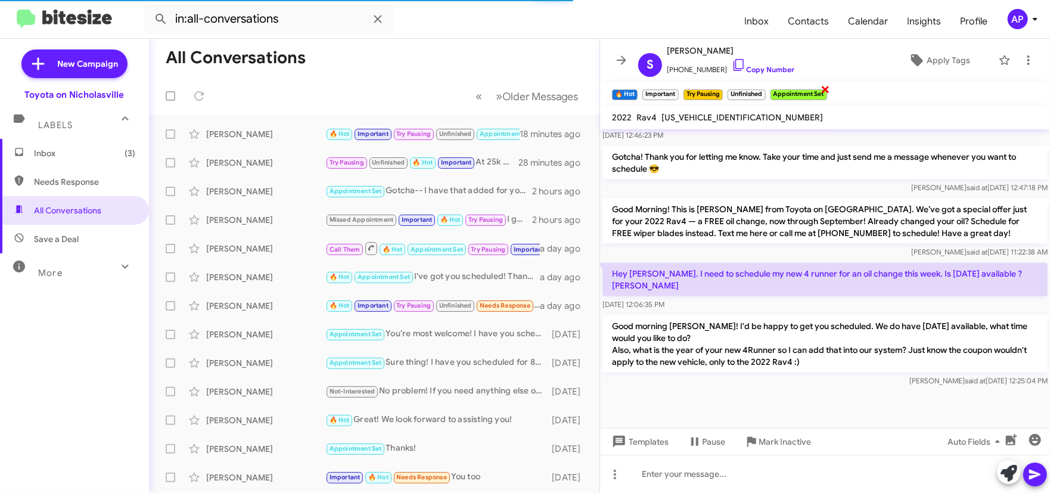
click at [828, 89] on span "×" at bounding box center [825, 89] width 10 height 14
click at [615, 63] on icon at bounding box center [621, 60] width 14 height 14
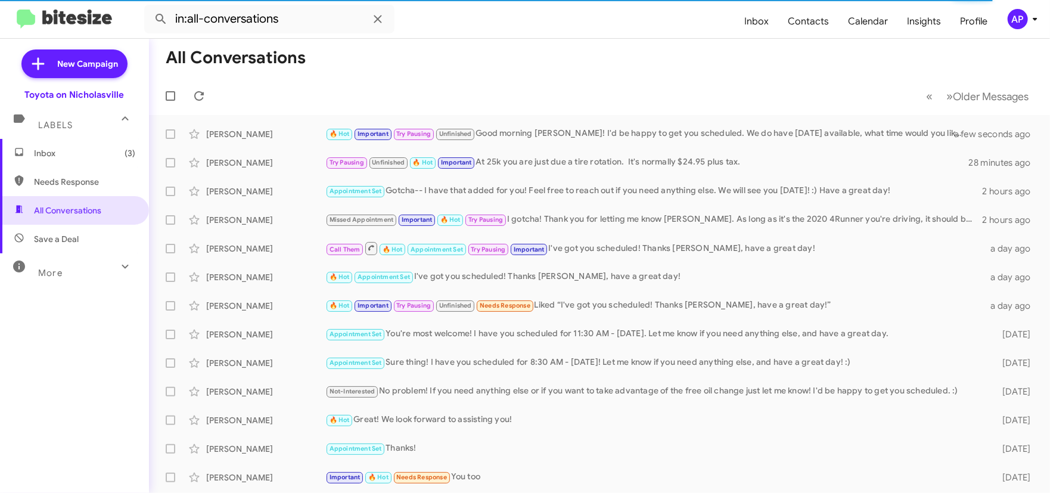
click at [89, 154] on span "Inbox (3)" at bounding box center [84, 153] width 101 height 12
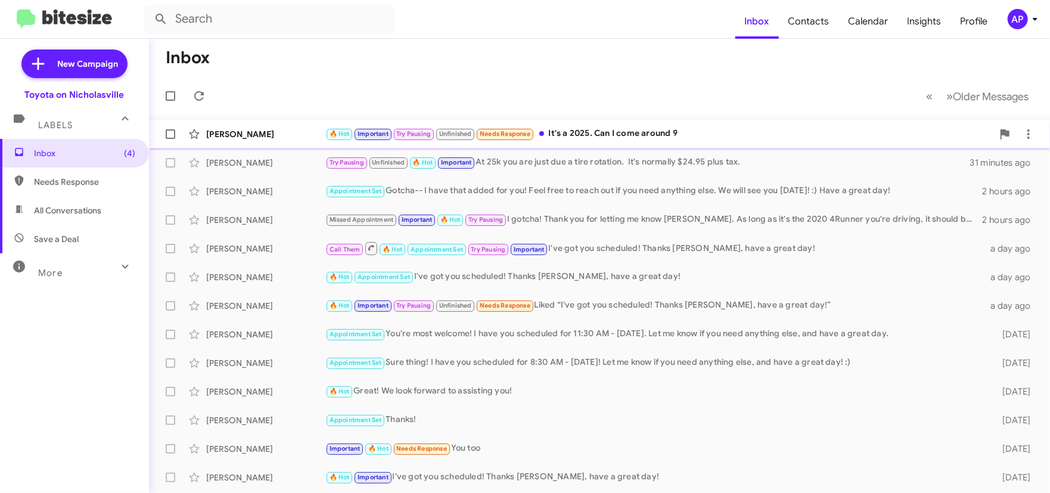
click at [640, 133] on div "🔥 Hot Important Try Pausing Unfinished Needs Response It's a 2025. Can I come a…" at bounding box center [658, 134] width 667 height 14
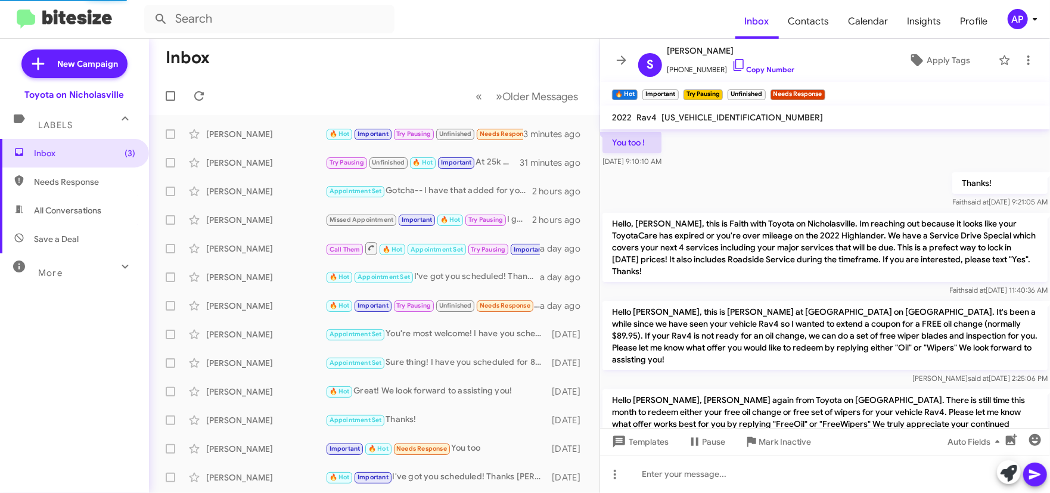
scroll to position [767, 0]
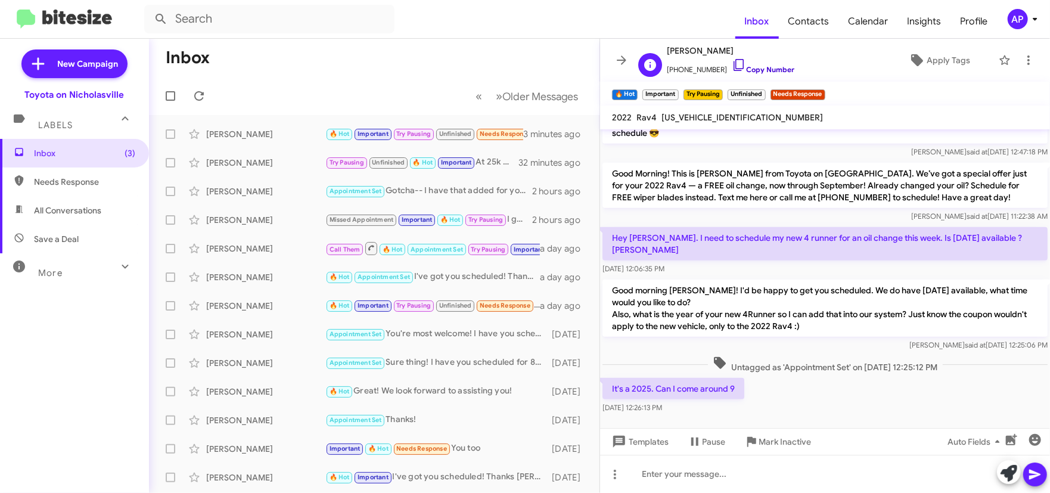
click at [750, 70] on link "Copy Number" at bounding box center [763, 69] width 63 height 9
click at [766, 67] on link "Copy Number" at bounding box center [763, 69] width 63 height 9
click at [674, 480] on div at bounding box center [825, 474] width 450 height 38
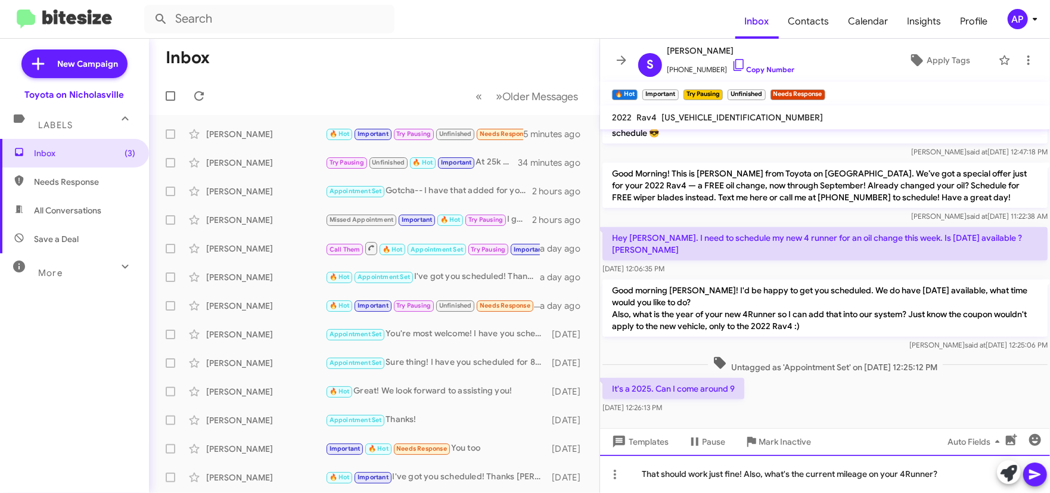
click at [747, 474] on div "That should work just fine! Also, what's the current mileage on your 4Runner?" at bounding box center [825, 474] width 450 height 38
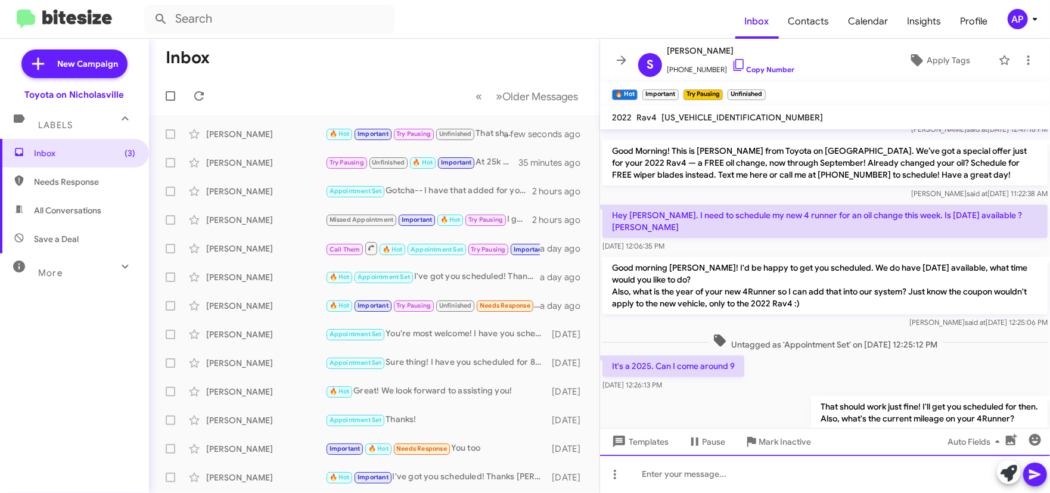
scroll to position [1883, 0]
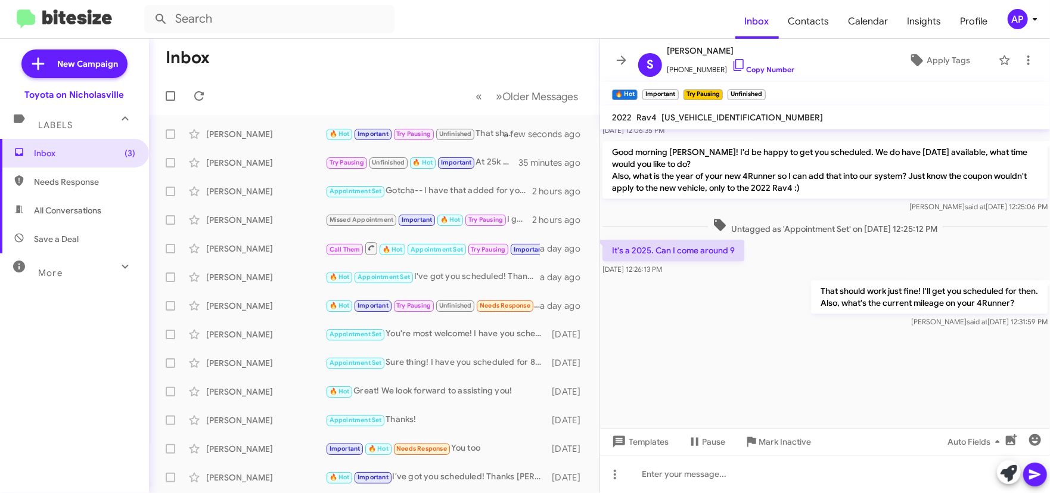
click at [615, 56] on icon at bounding box center [621, 60] width 14 height 14
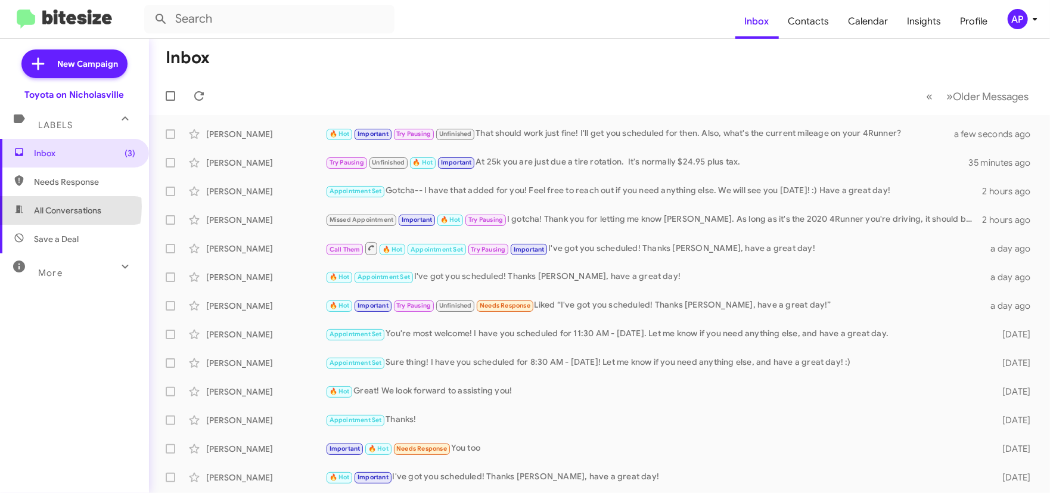
click at [49, 207] on span "All Conversations" at bounding box center [67, 210] width 67 height 12
type input "in:all-conversations"
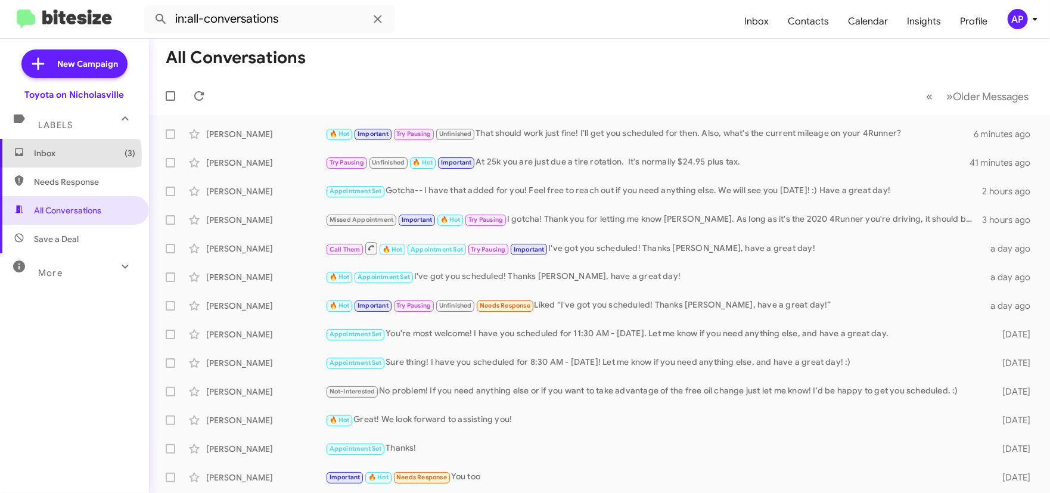
click at [47, 156] on span "Inbox (3)" at bounding box center [84, 153] width 101 height 12
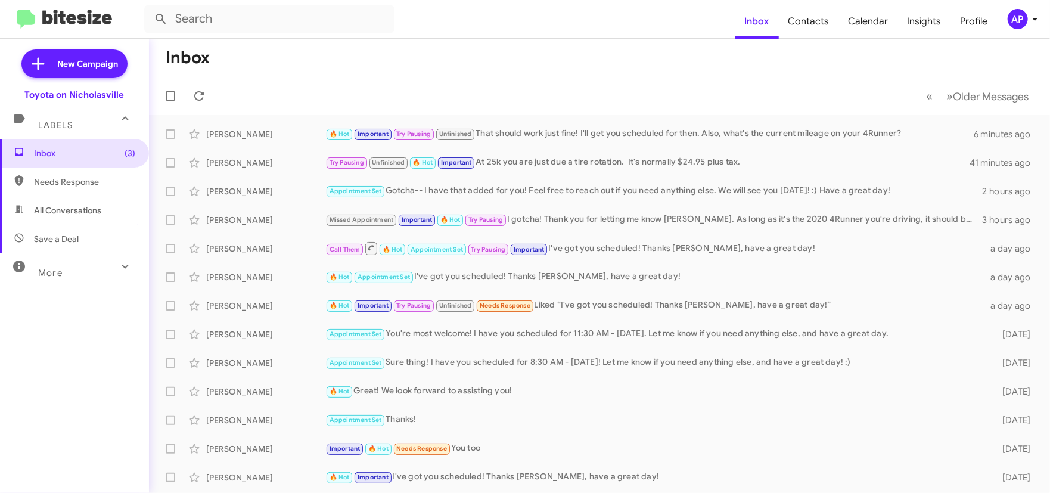
click at [52, 184] on span "Needs Response" at bounding box center [84, 182] width 101 height 12
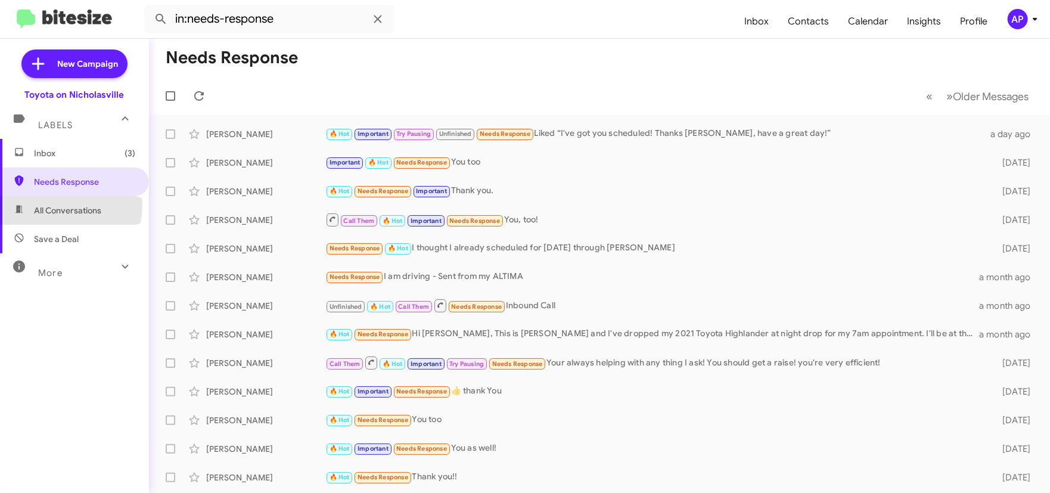
click at [53, 204] on span "All Conversations" at bounding box center [67, 210] width 67 height 12
type input "in:all-conversations"
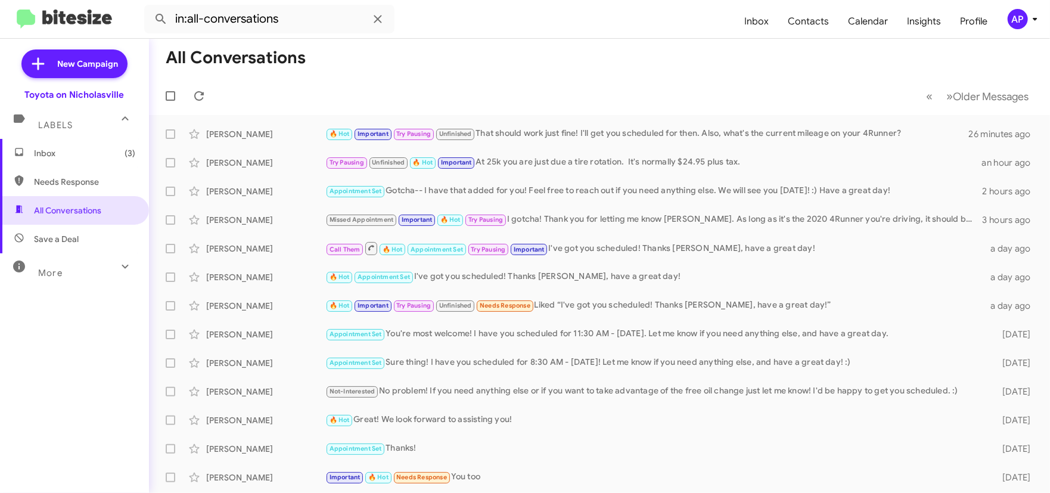
click at [47, 154] on span "Inbox (3)" at bounding box center [84, 153] width 101 height 12
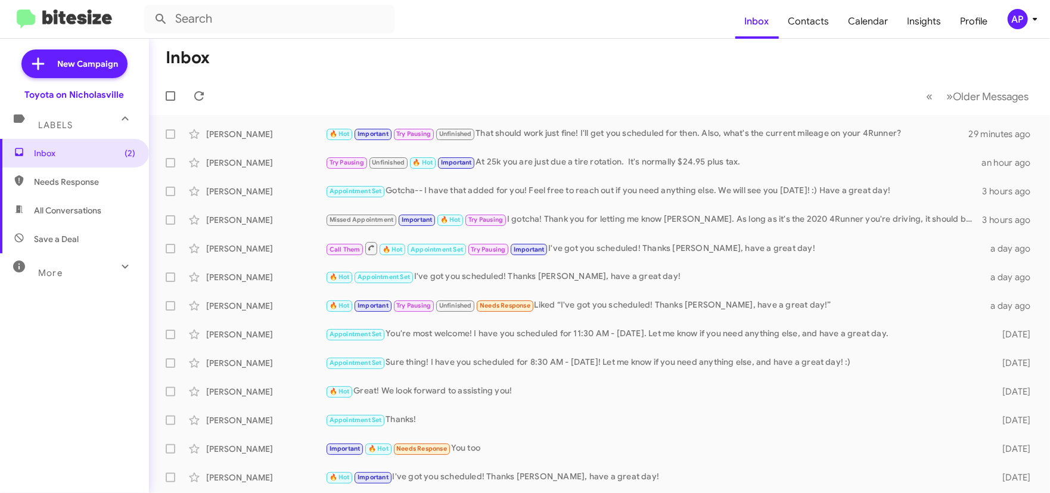
click at [1010, 20] on div "AP" at bounding box center [1018, 19] width 20 height 20
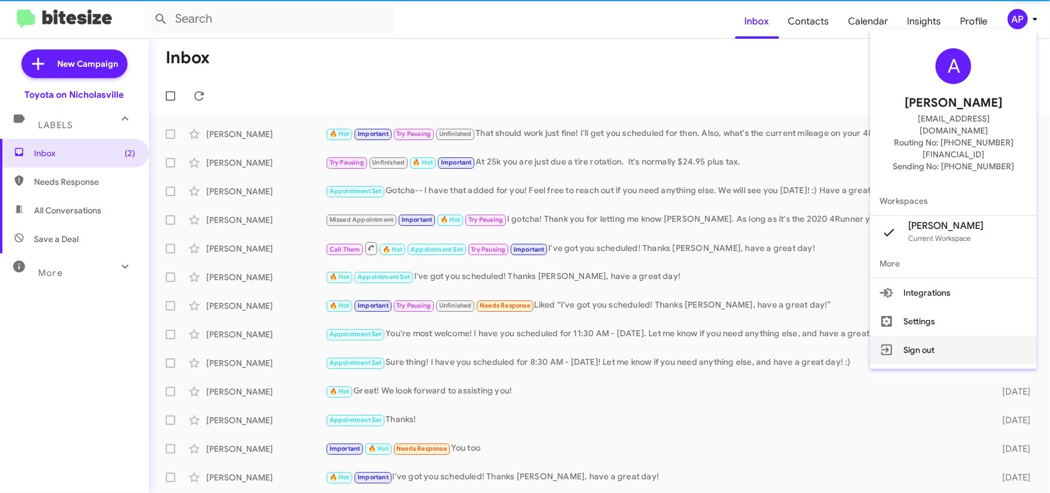
click at [929, 335] on button "Sign out" at bounding box center [953, 349] width 167 height 29
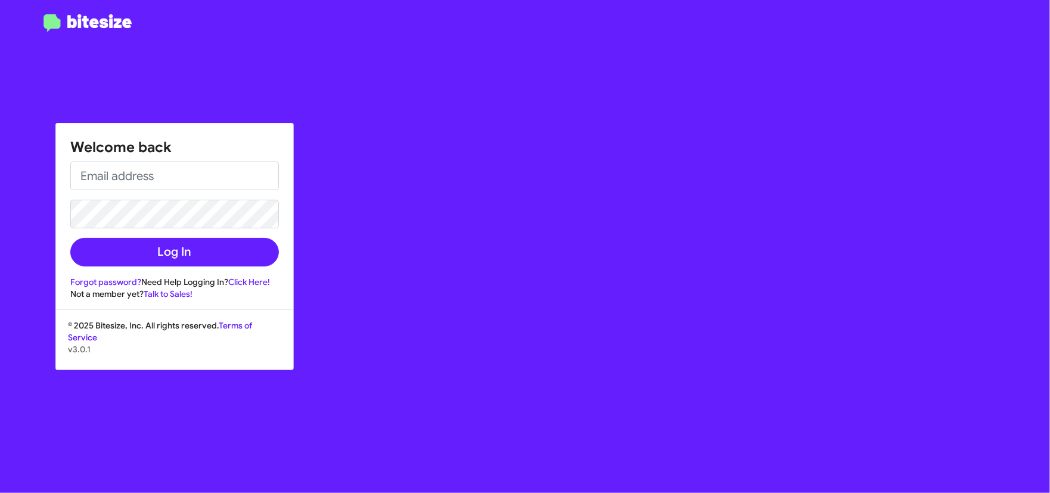
type input "[EMAIL_ADDRESS][DOMAIN_NAME]"
